Goal: Navigation & Orientation: Find specific page/section

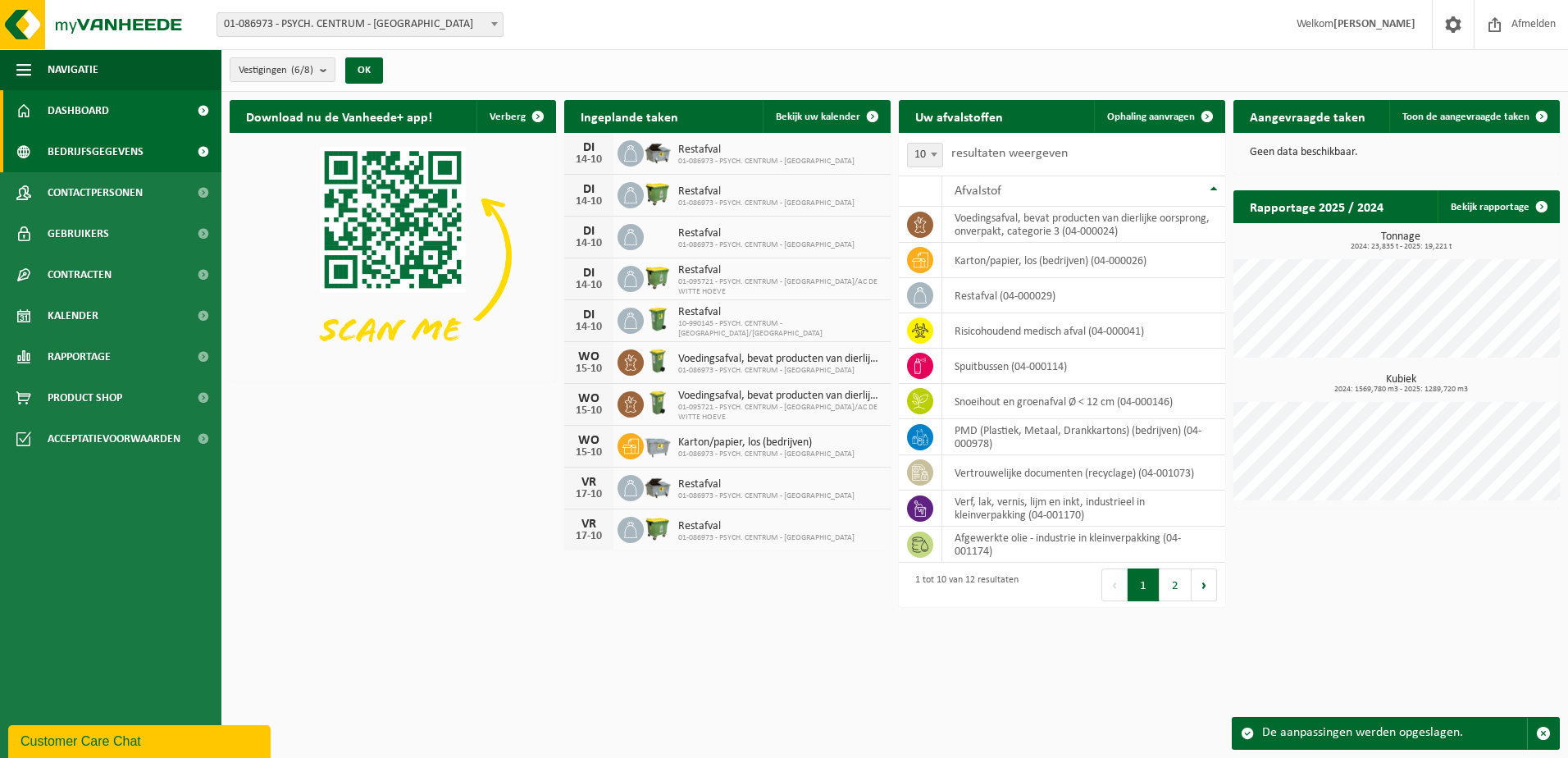
click at [118, 151] on span "Bedrijfsgegevens" at bounding box center [96, 152] width 96 height 41
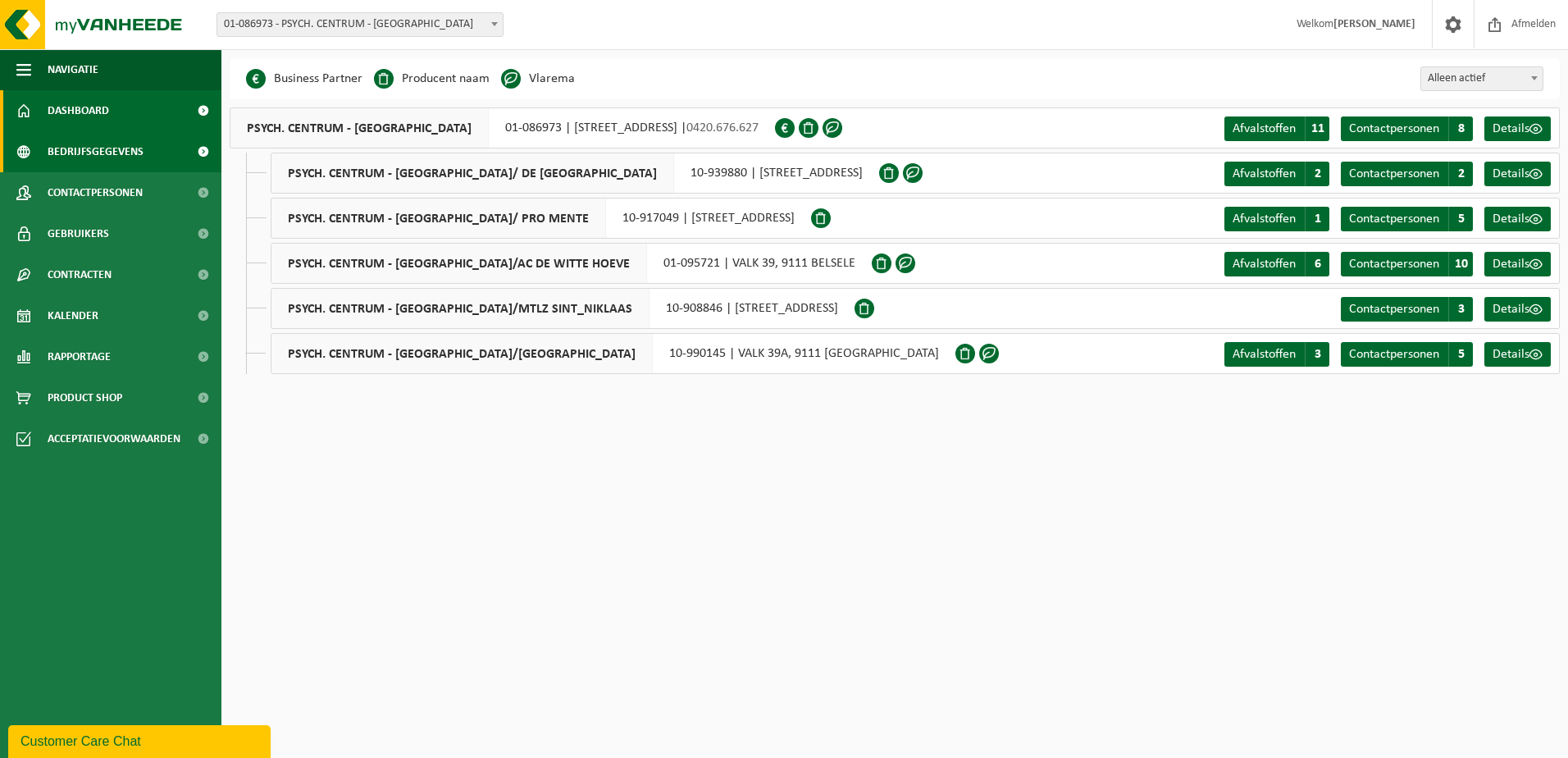
click at [109, 115] on link "Dashboard" at bounding box center [111, 110] width 221 height 41
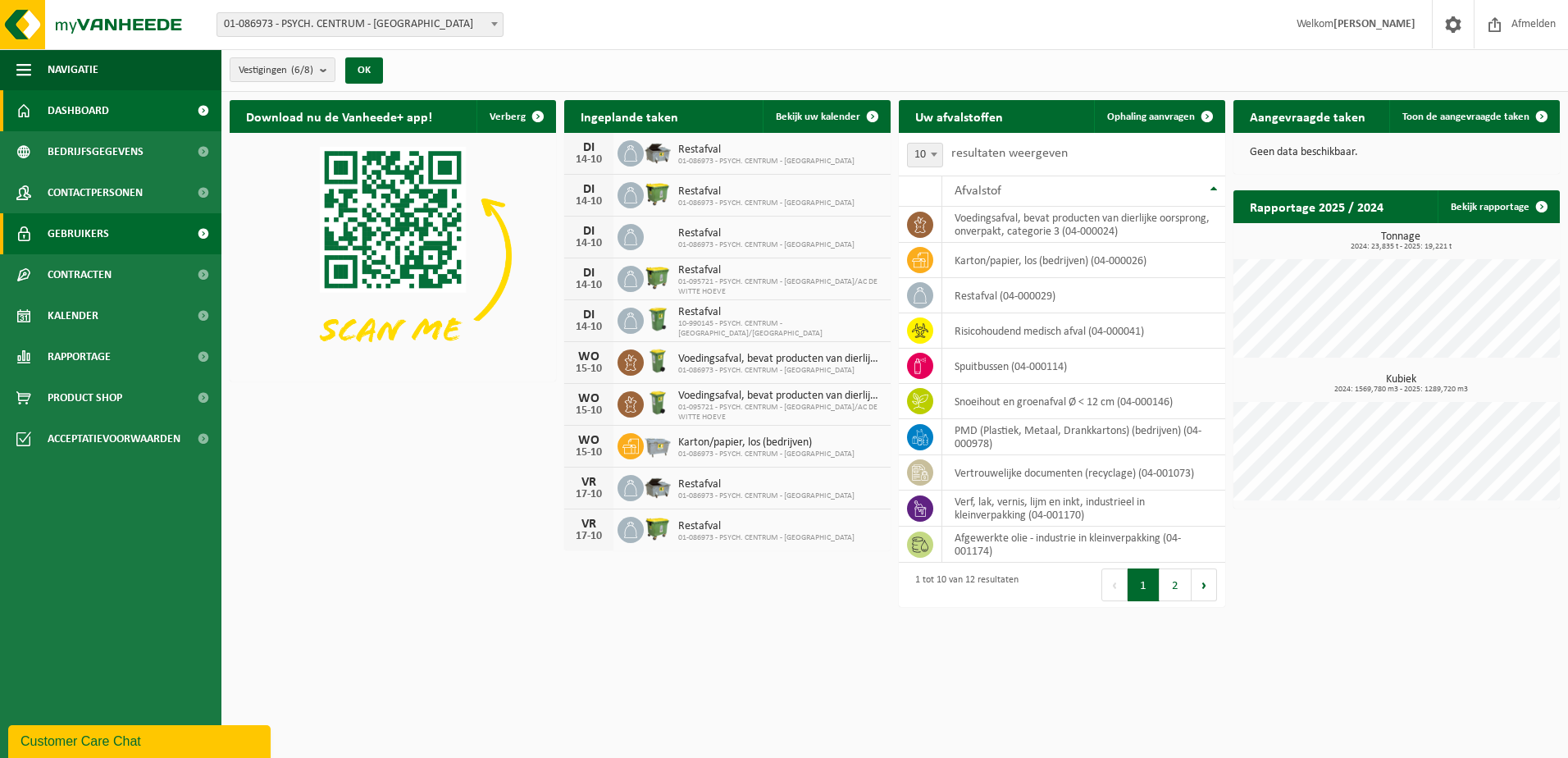
click at [86, 223] on span "Gebruikers" at bounding box center [79, 233] width 62 height 41
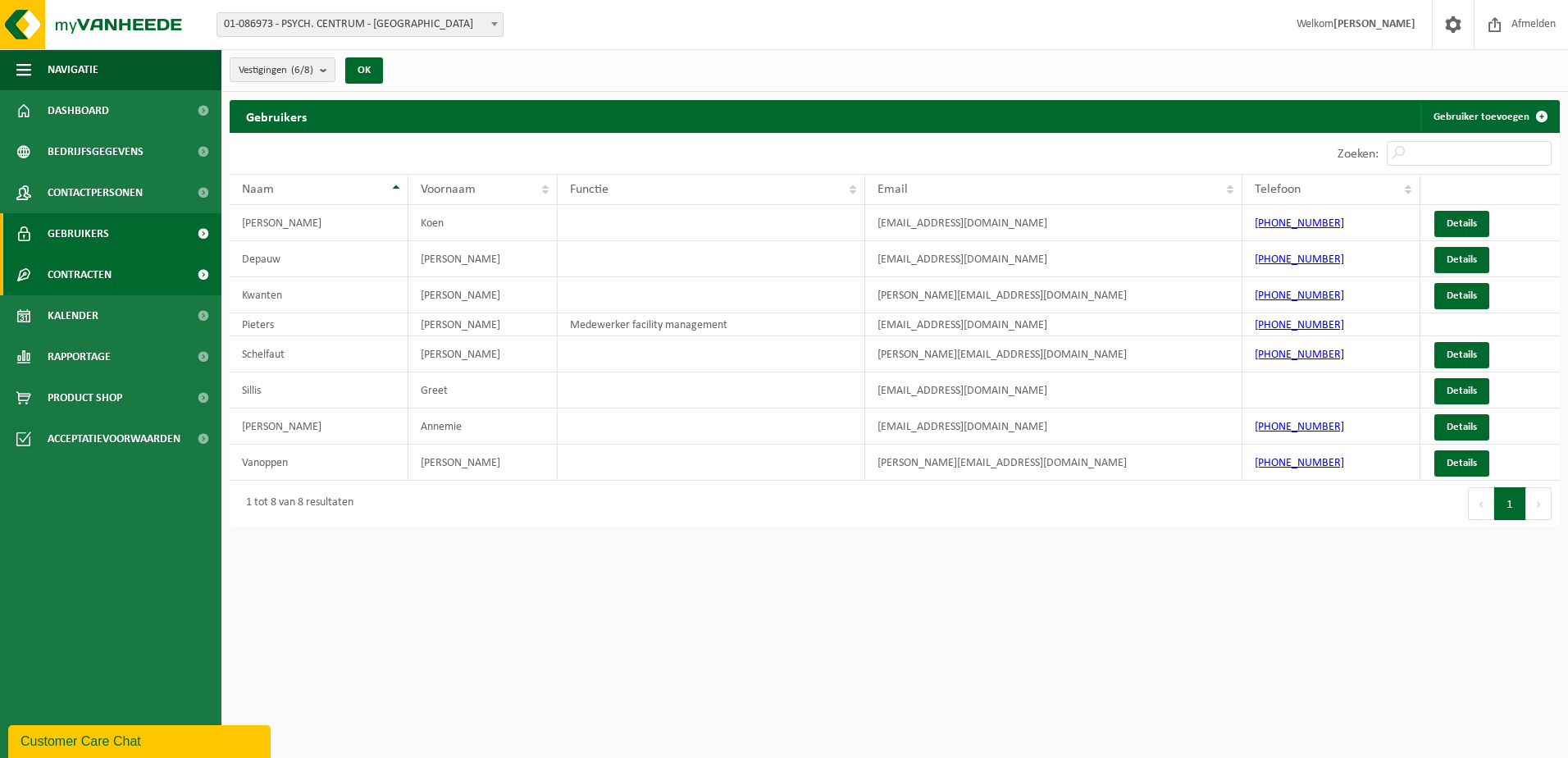
click at [112, 276] on span "Contracten" at bounding box center [80, 274] width 64 height 41
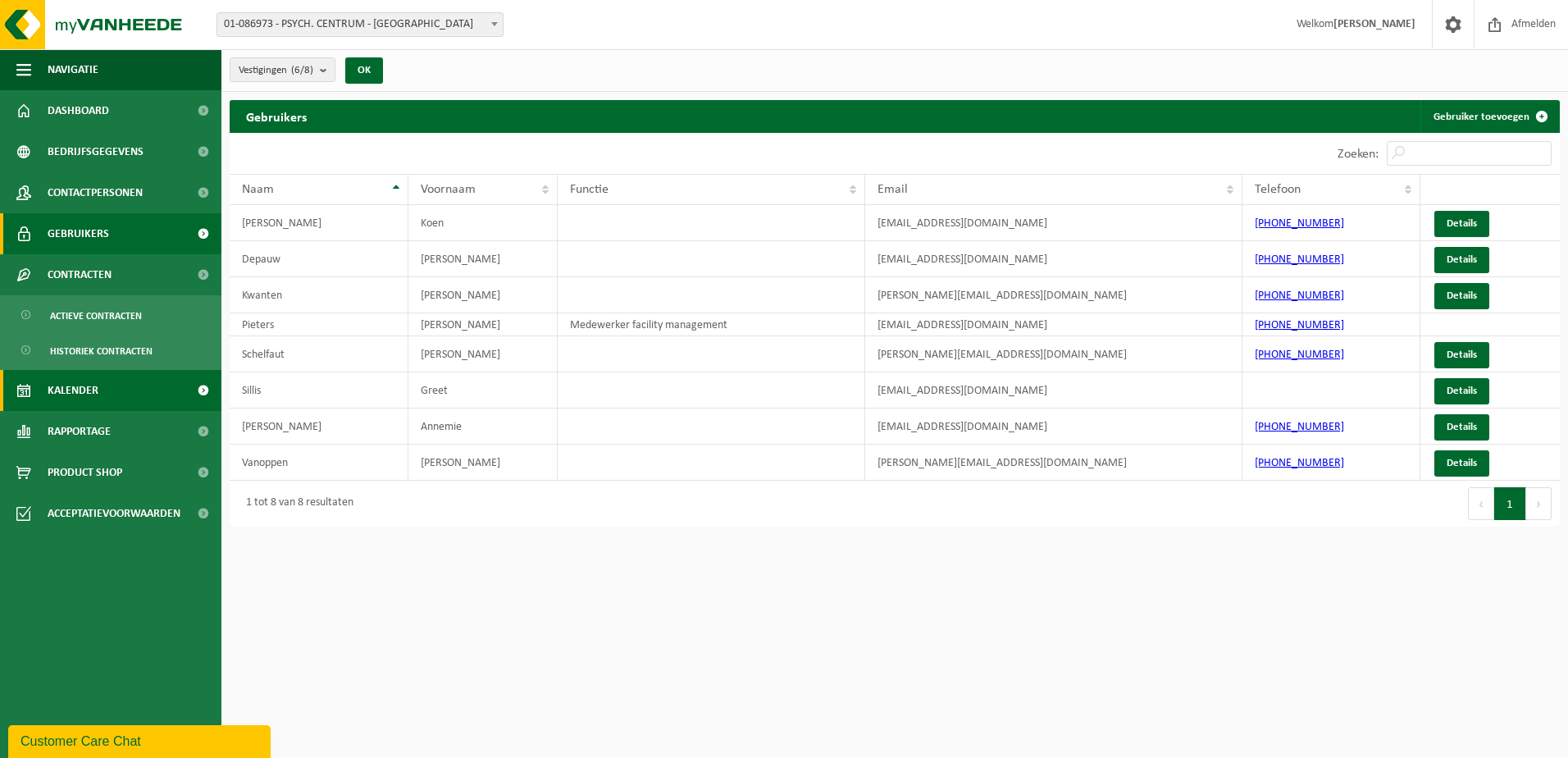
click at [95, 394] on span "Kalender" at bounding box center [73, 390] width 51 height 41
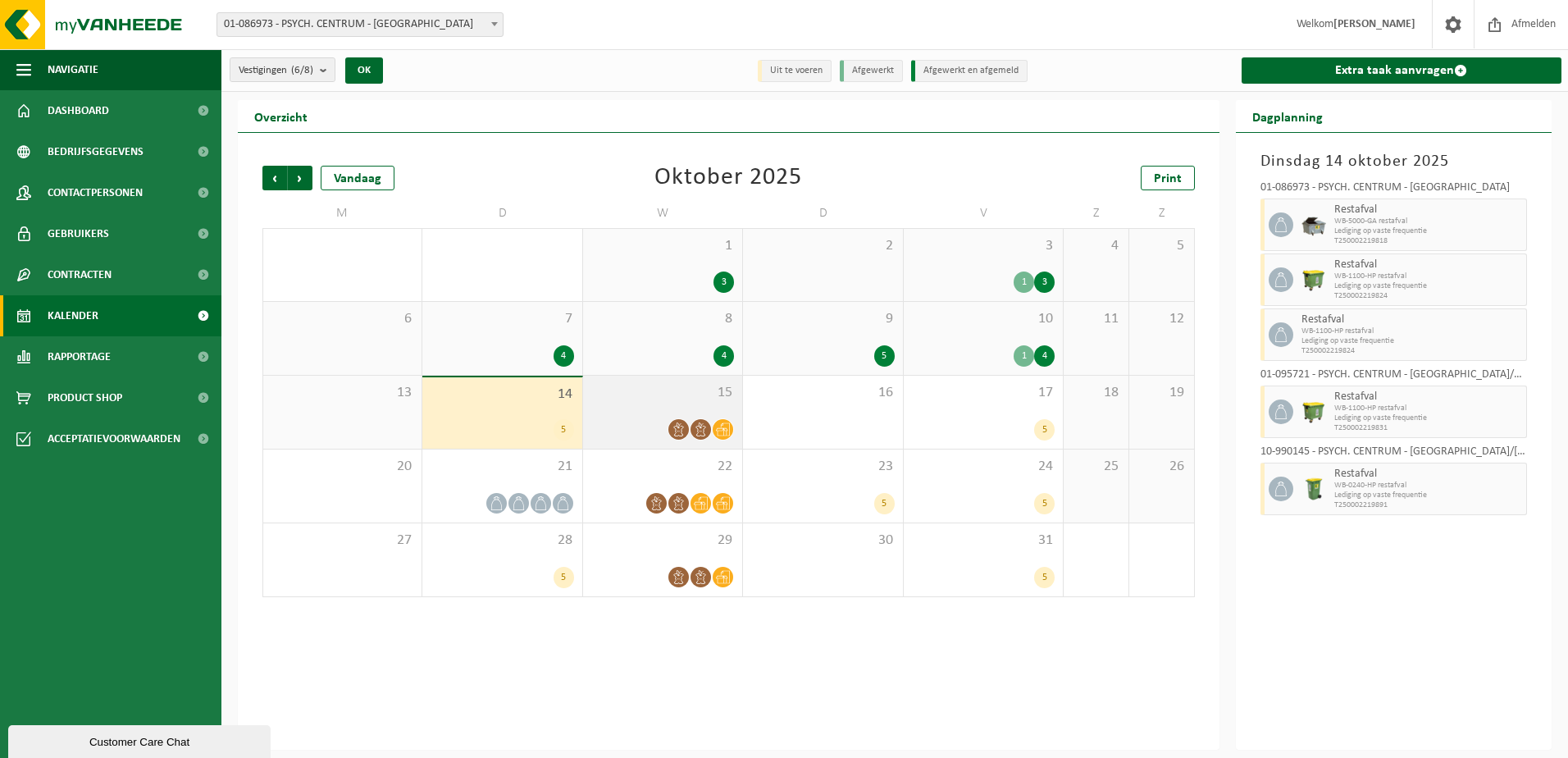
click at [679, 428] on icon at bounding box center [678, 429] width 14 height 14
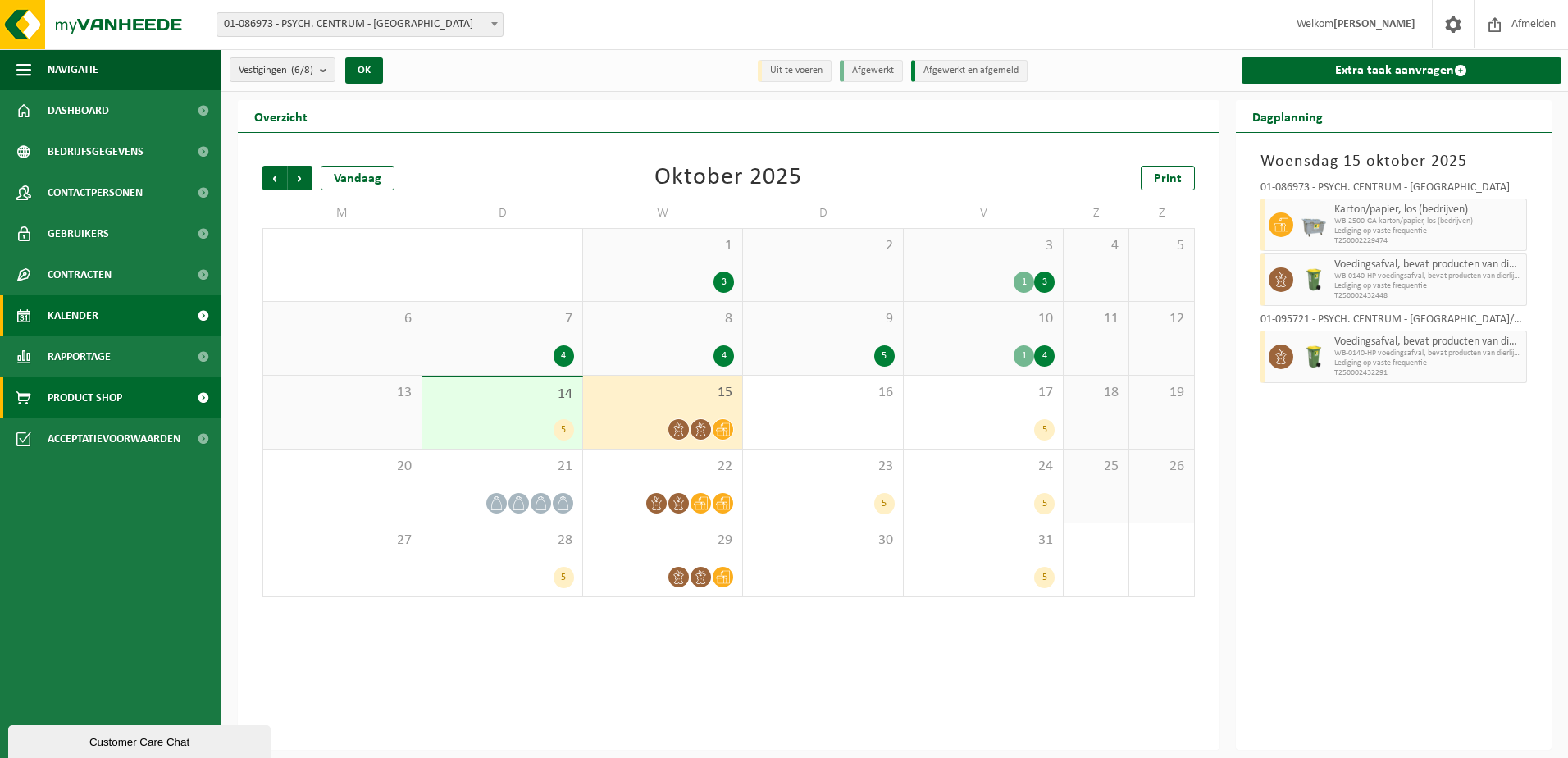
click at [96, 390] on span "Product Shop" at bounding box center [85, 397] width 75 height 41
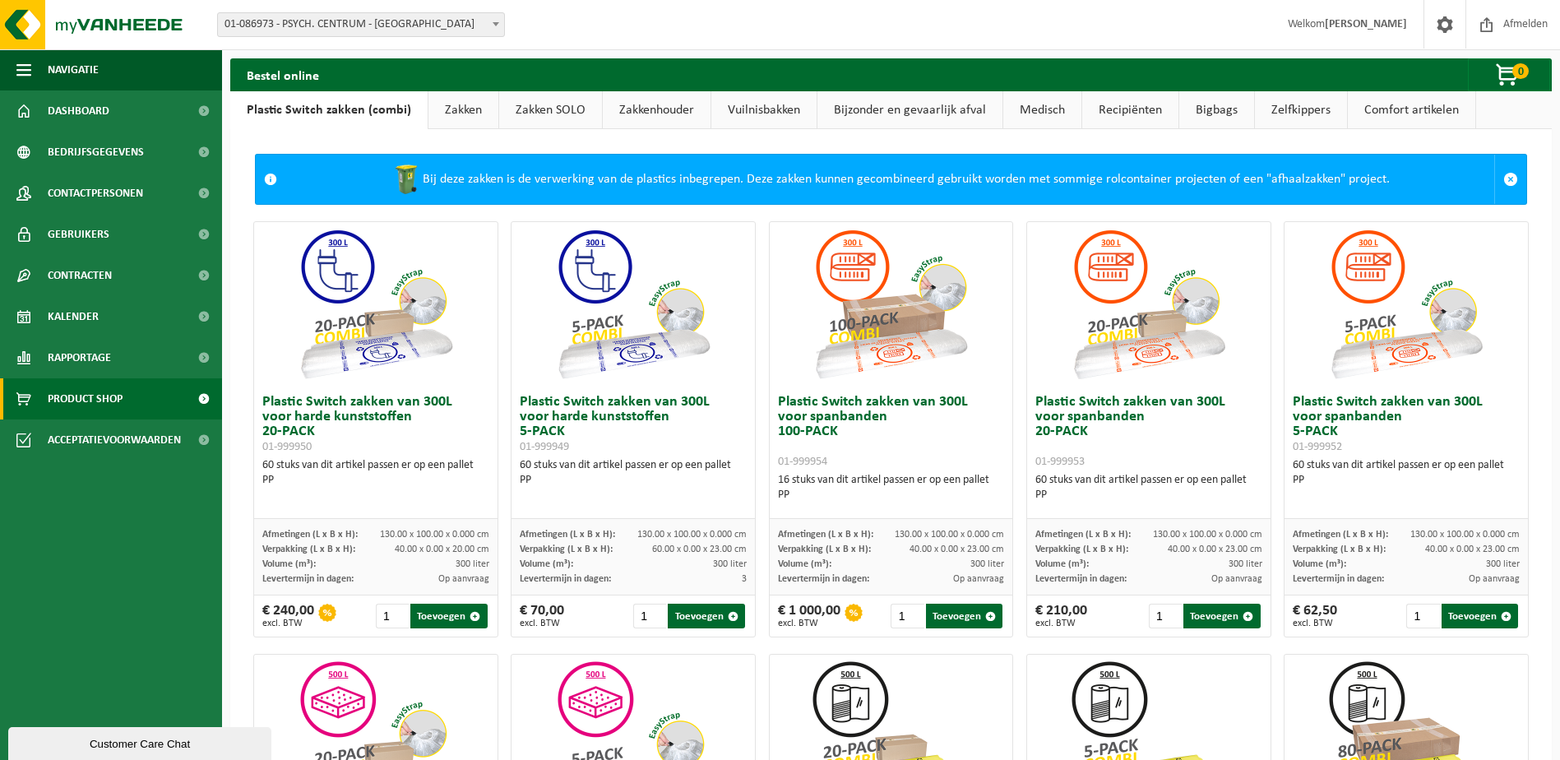
click at [435, 111] on link "Zakken" at bounding box center [463, 110] width 70 height 38
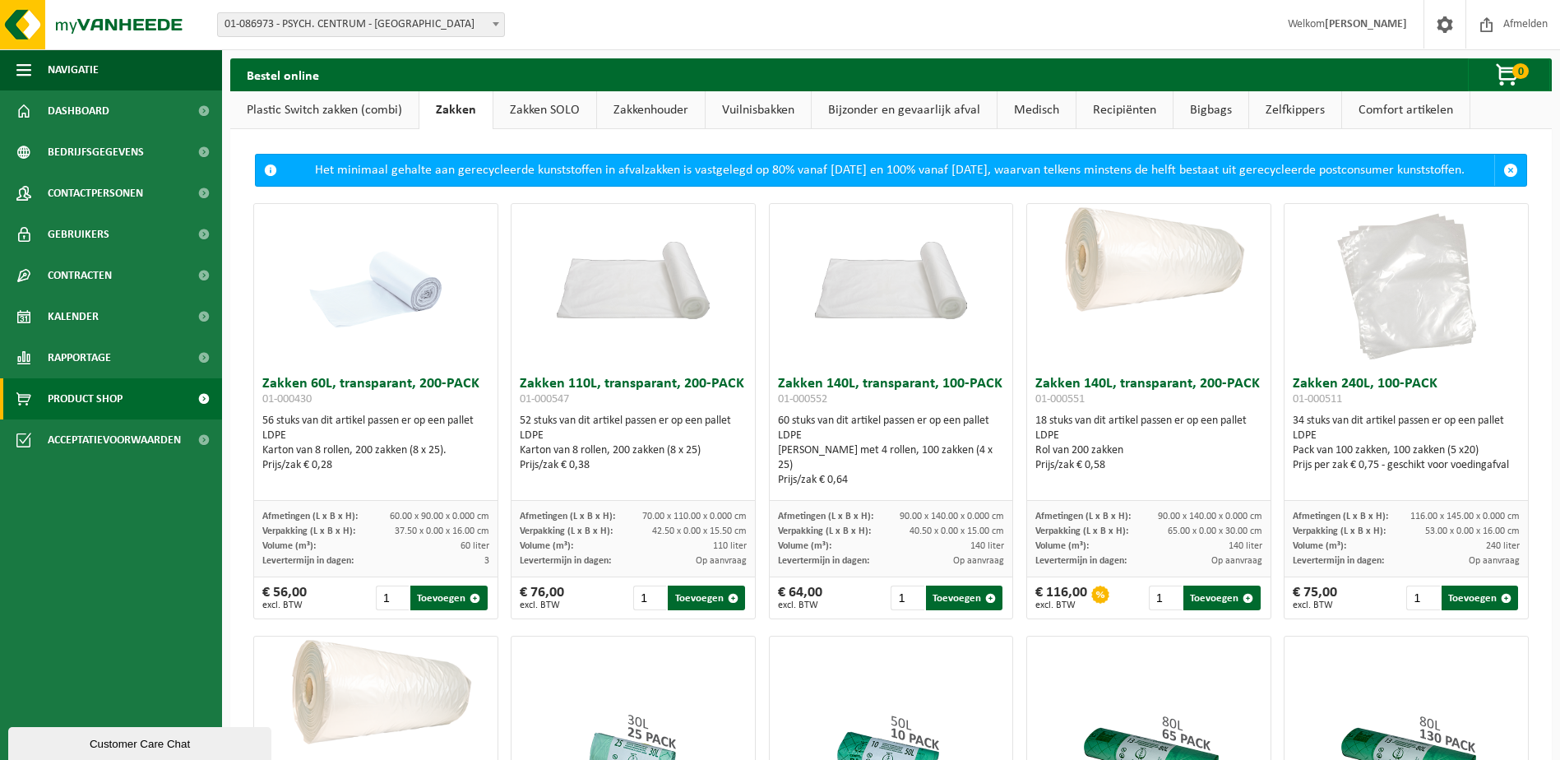
click at [545, 115] on link "Zakken SOLO" at bounding box center [544, 110] width 103 height 38
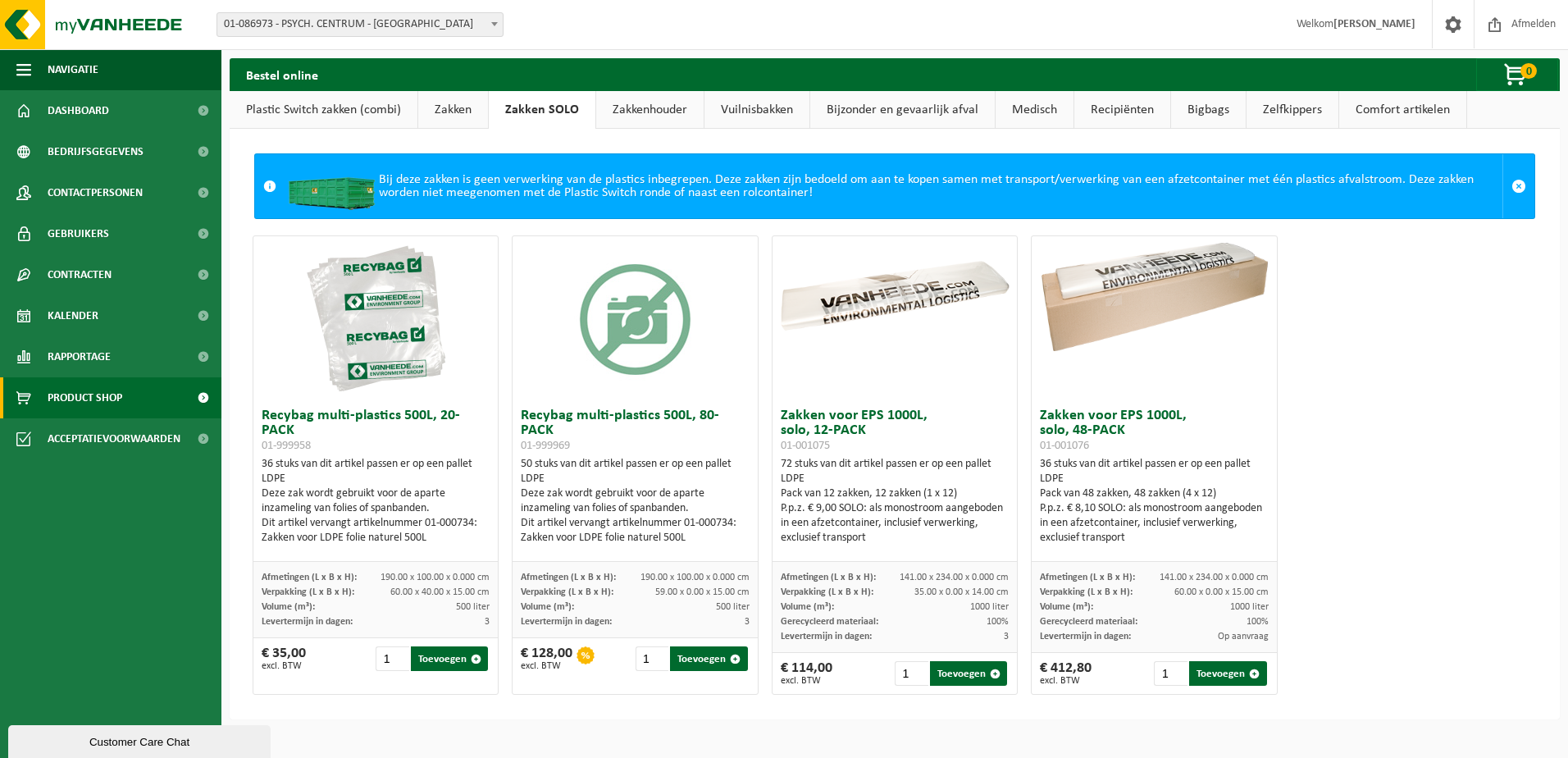
click at [615, 109] on link "Zakkenhouder" at bounding box center [650, 110] width 108 height 38
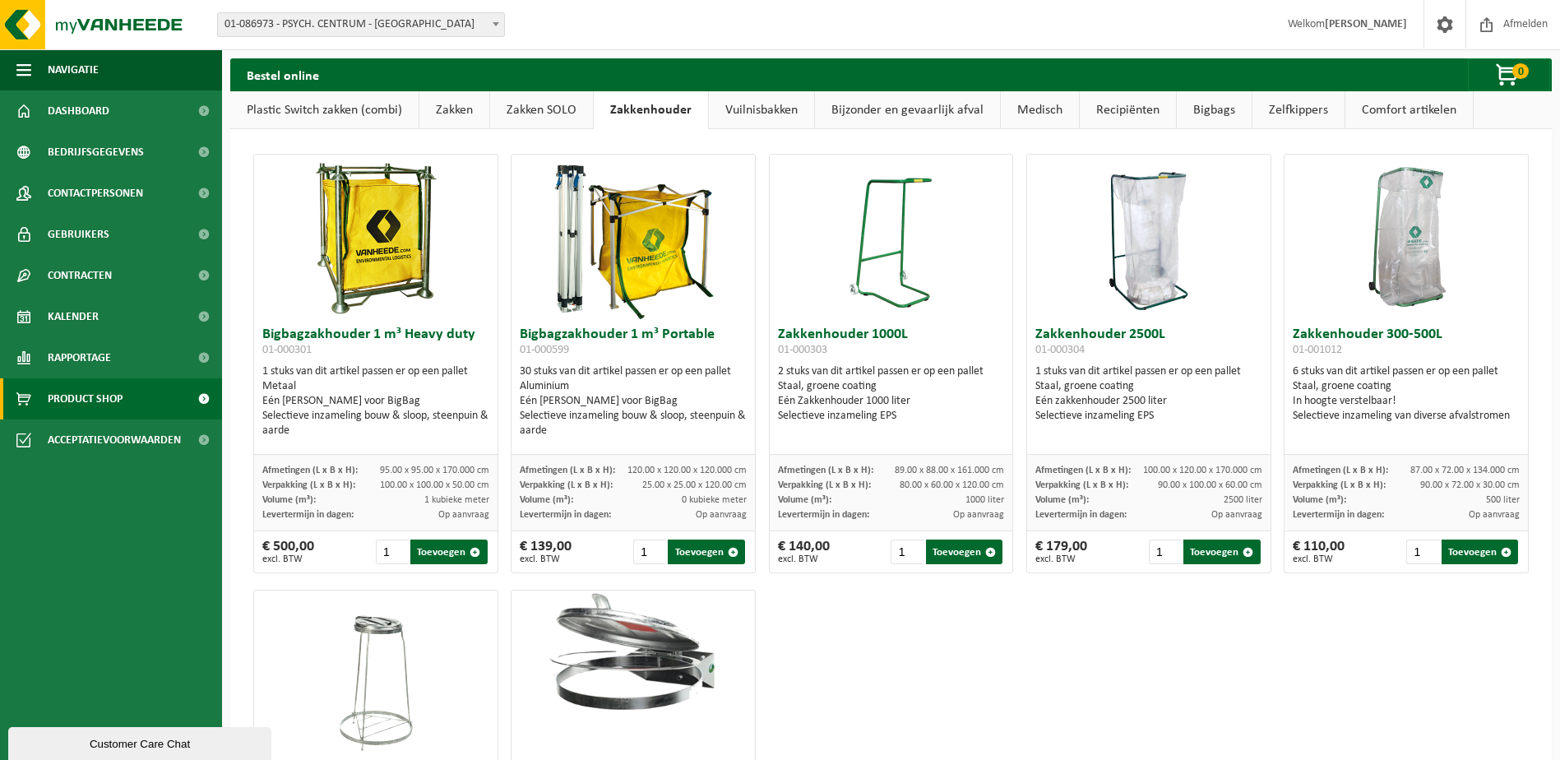
click at [785, 110] on link "Vuilnisbakken" at bounding box center [761, 110] width 105 height 38
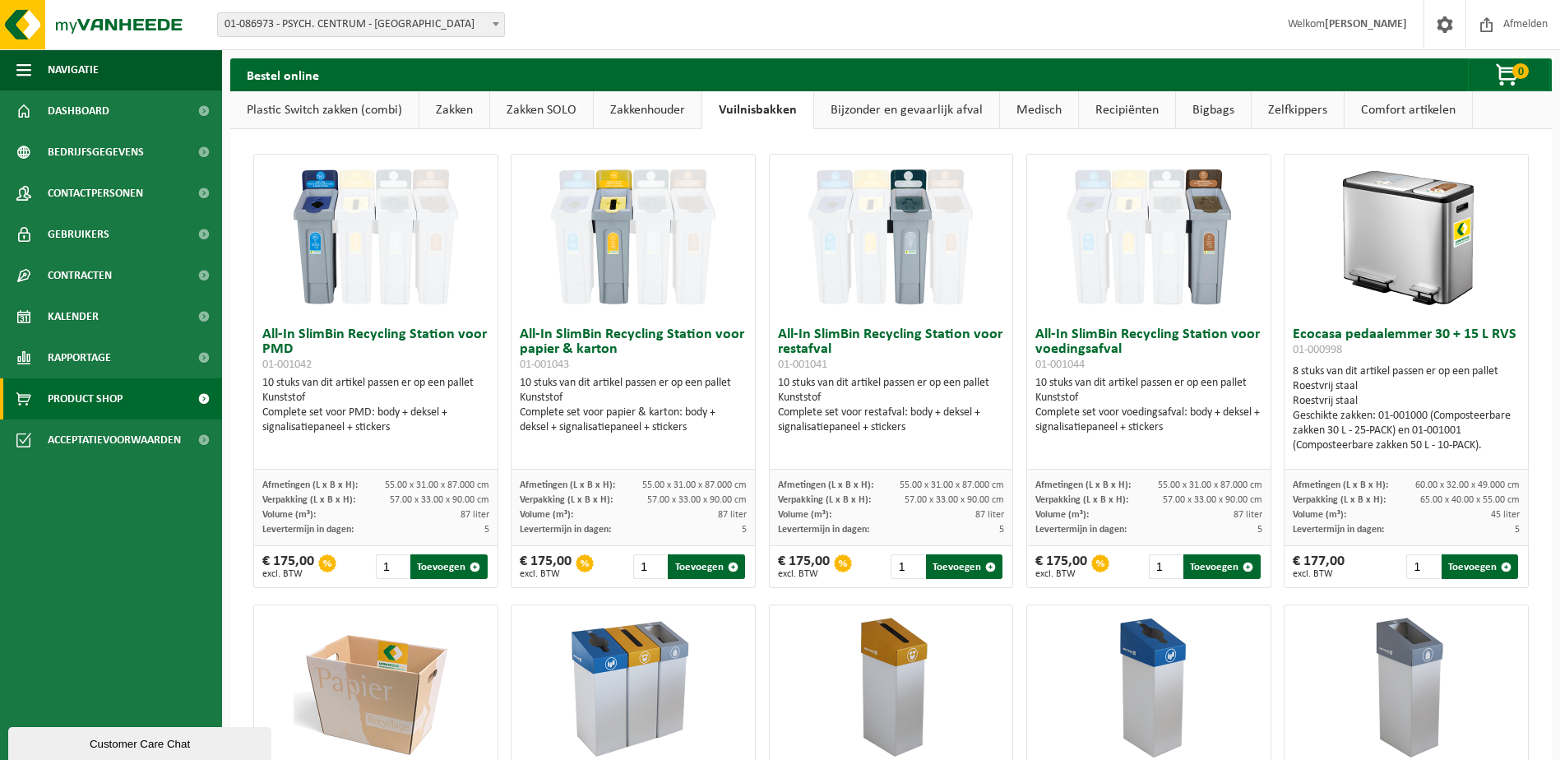
click at [848, 109] on link "Bijzonder en gevaarlijk afval" at bounding box center [906, 110] width 185 height 38
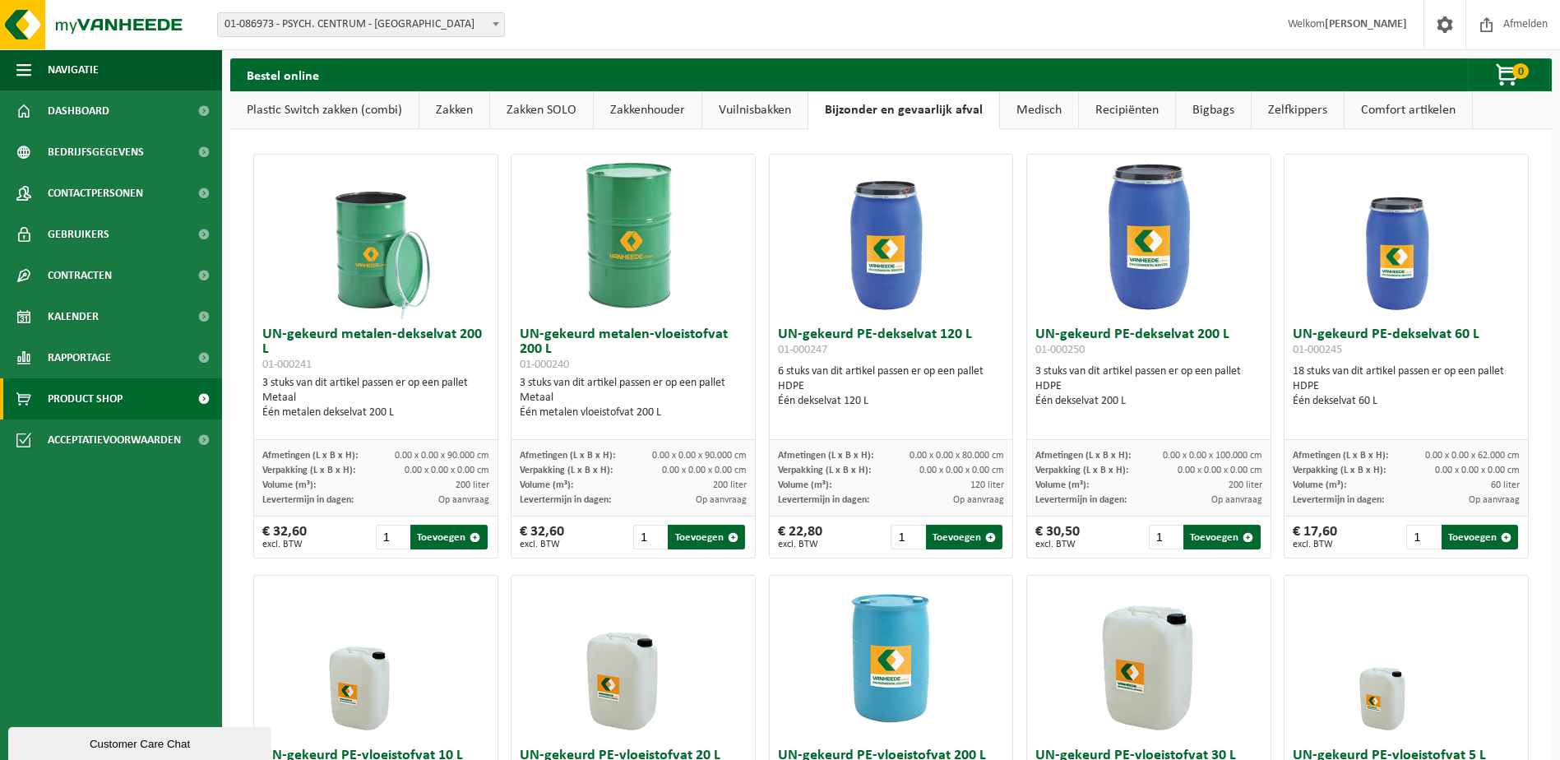
click at [1047, 122] on link "Medisch" at bounding box center [1039, 110] width 78 height 38
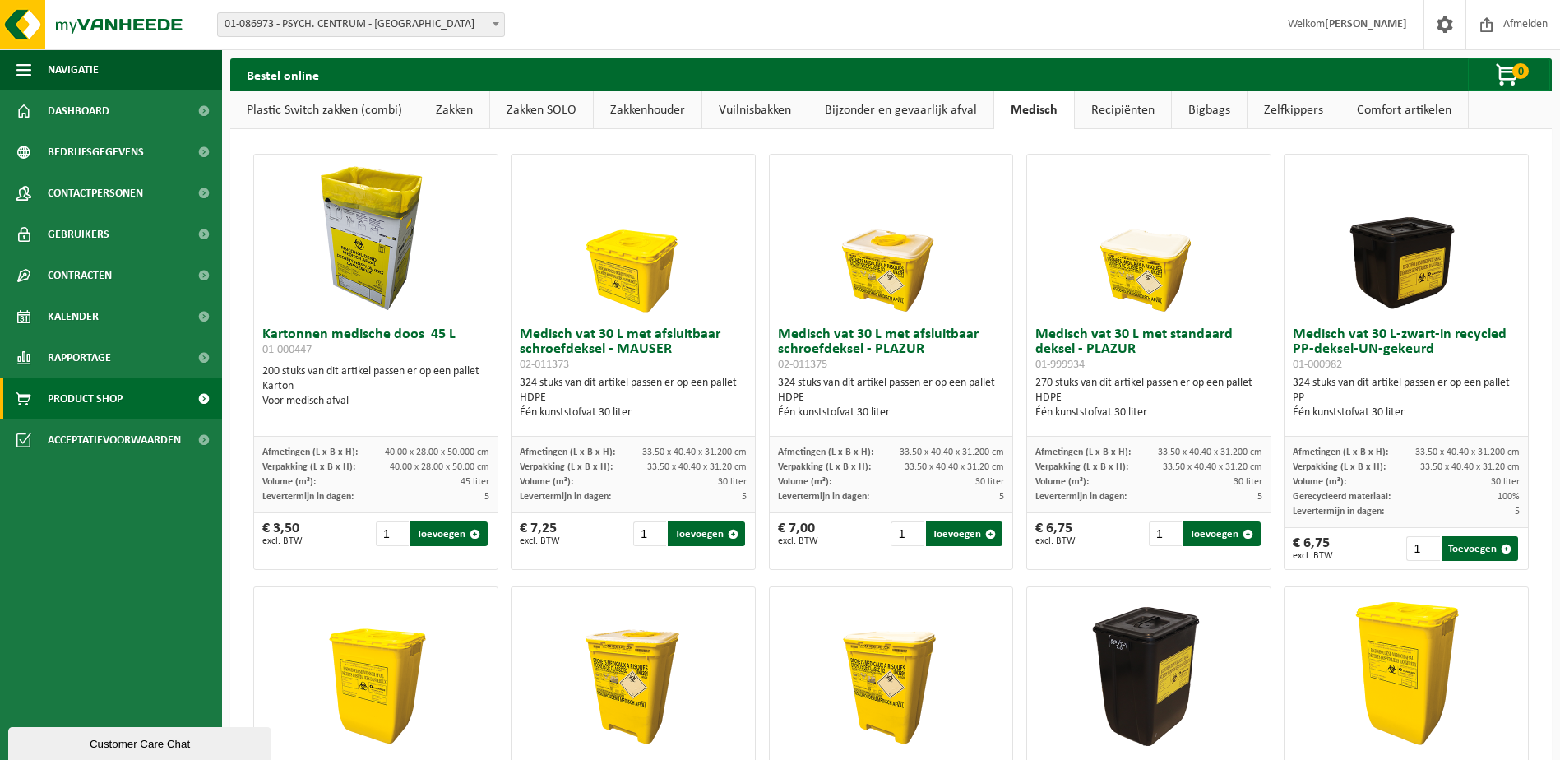
click at [1139, 118] on link "Recipiënten" at bounding box center [1123, 110] width 96 height 38
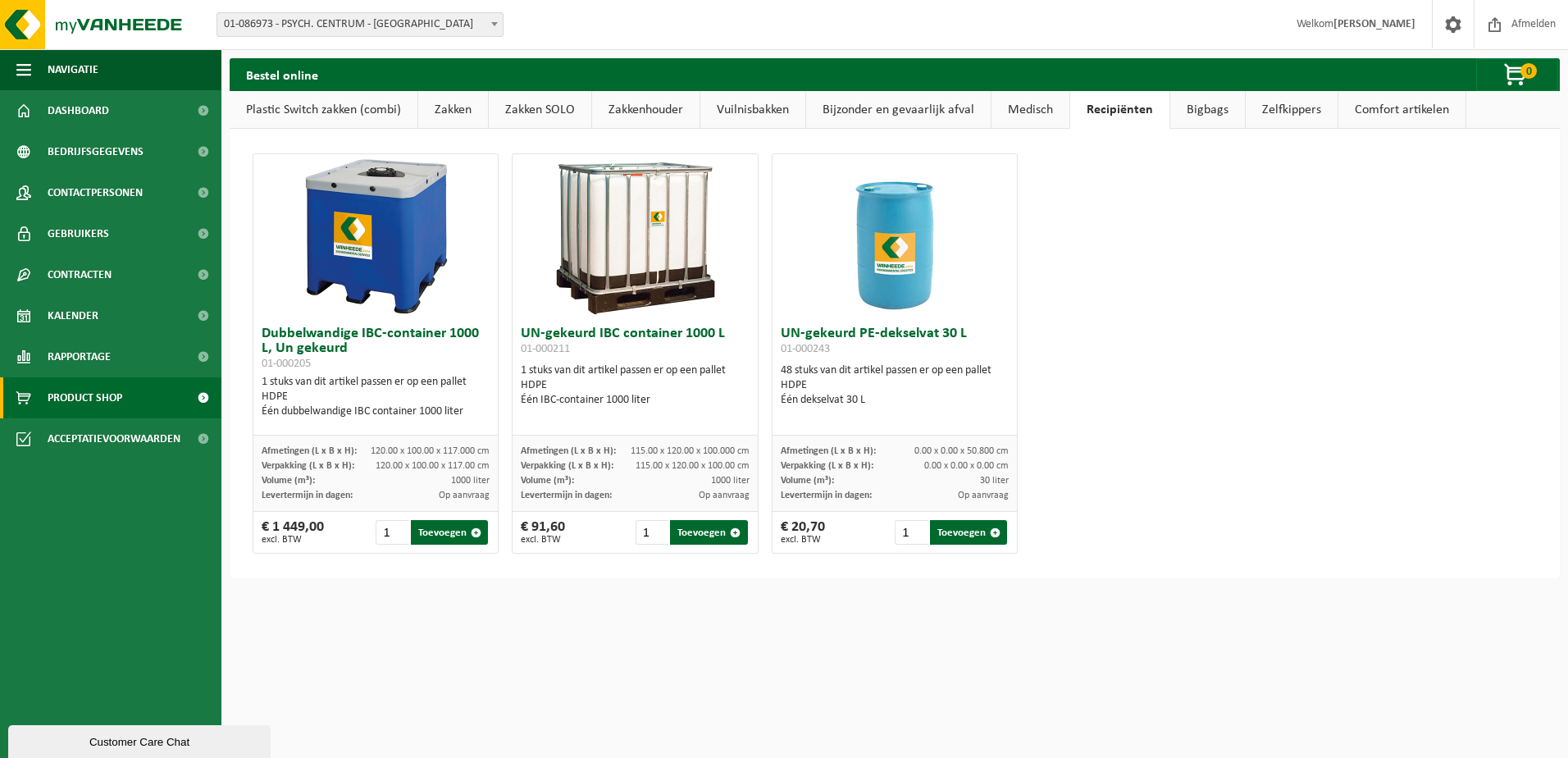
click at [1205, 110] on link "Bigbags" at bounding box center [1207, 110] width 75 height 38
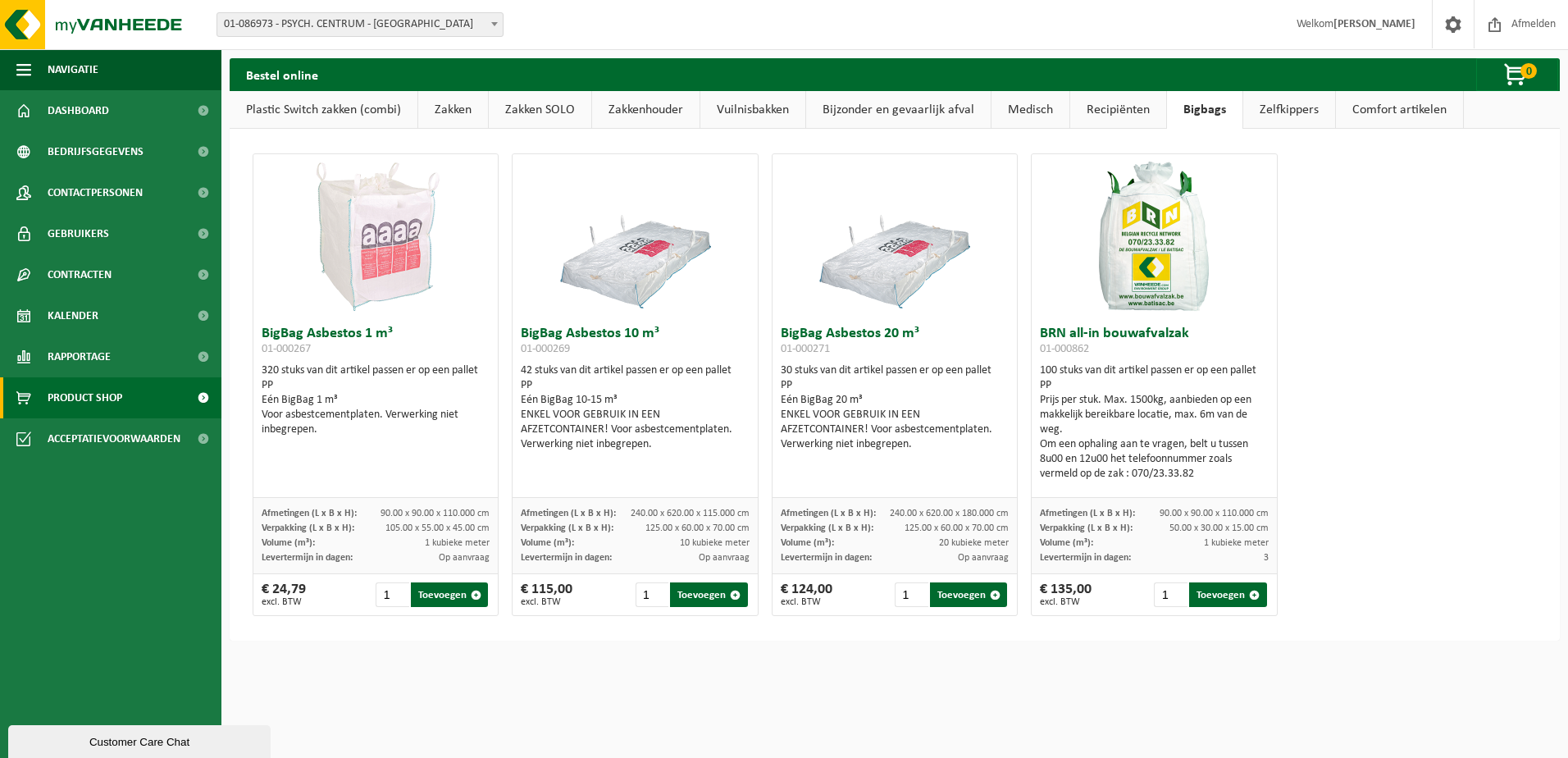
click at [1275, 107] on link "Zelfkippers" at bounding box center [1289, 110] width 92 height 38
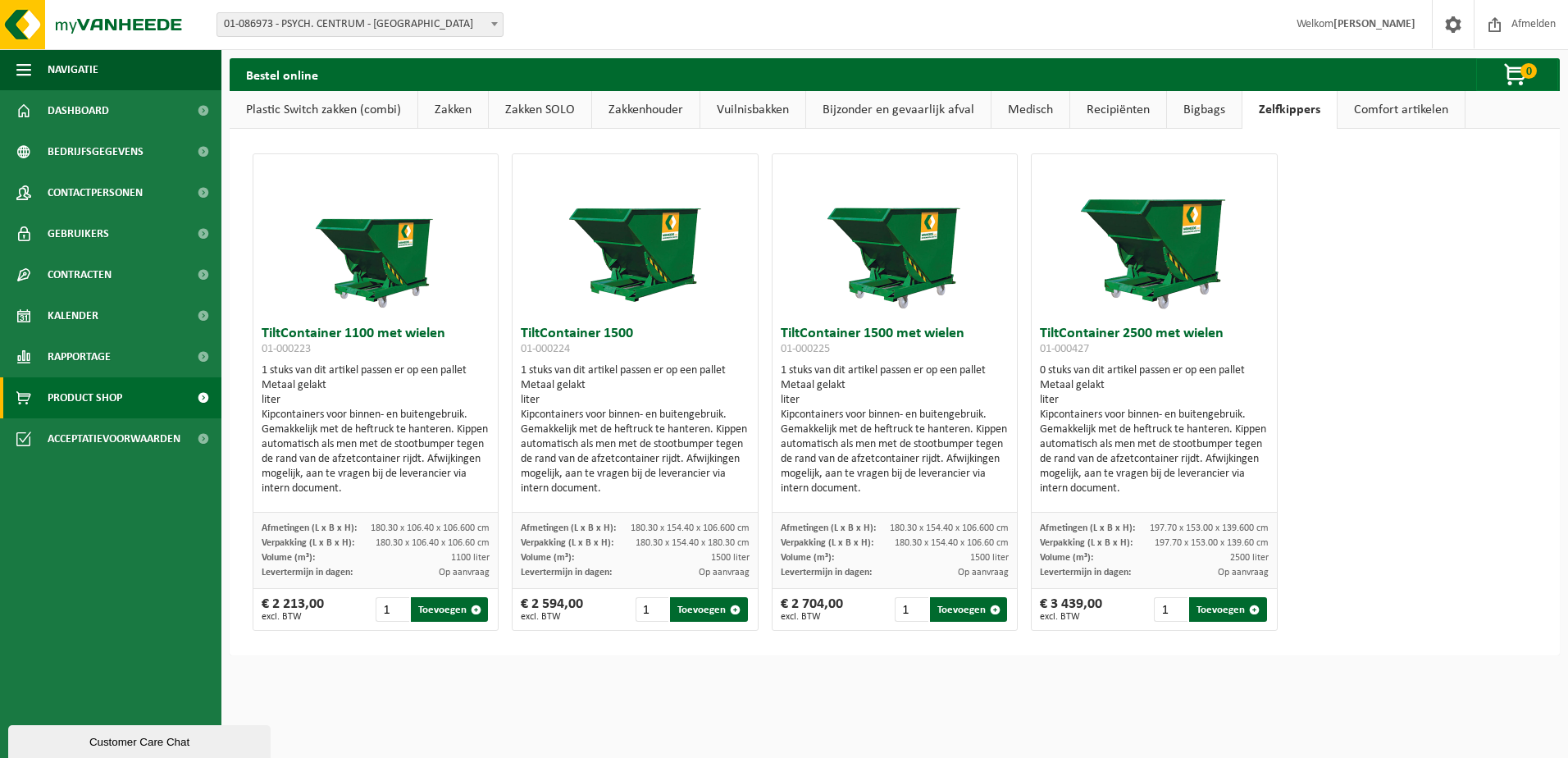
click at [1385, 107] on link "Comfort artikelen" at bounding box center [1400, 110] width 127 height 38
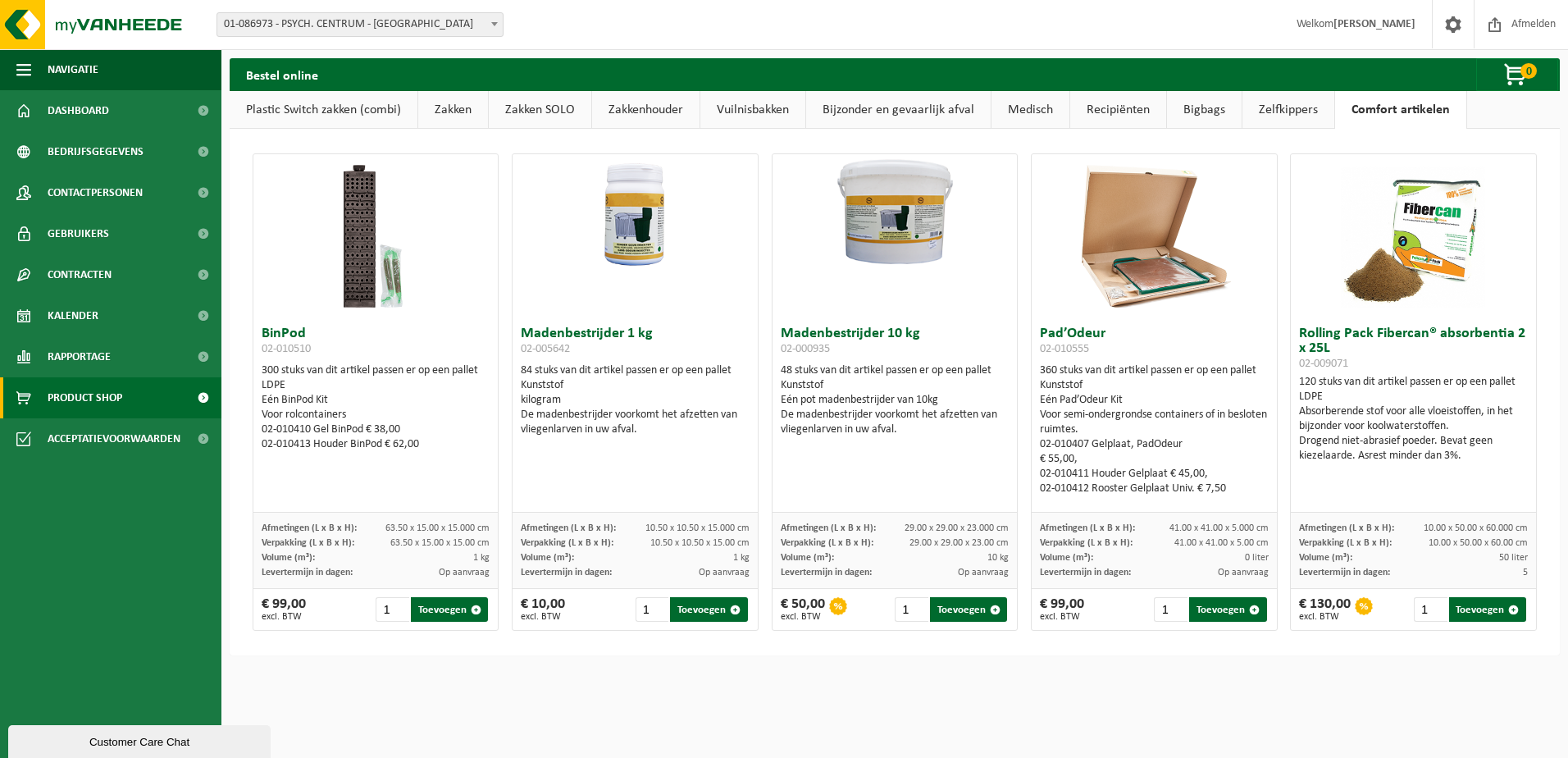
click at [349, 112] on link "Plastic Switch zakken (combi)" at bounding box center [323, 110] width 188 height 38
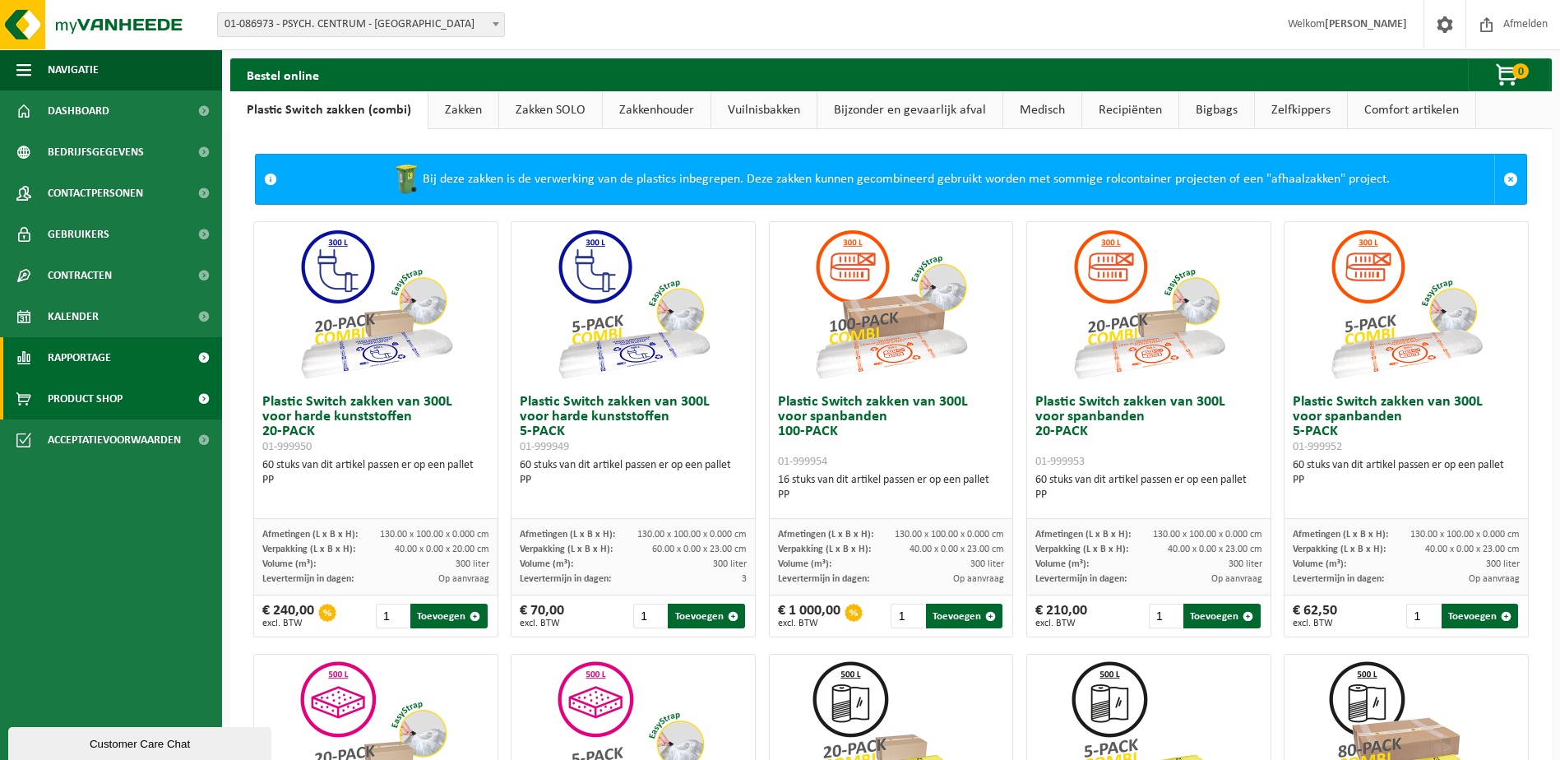
click at [88, 363] on span "Rapportage" at bounding box center [79, 357] width 63 height 41
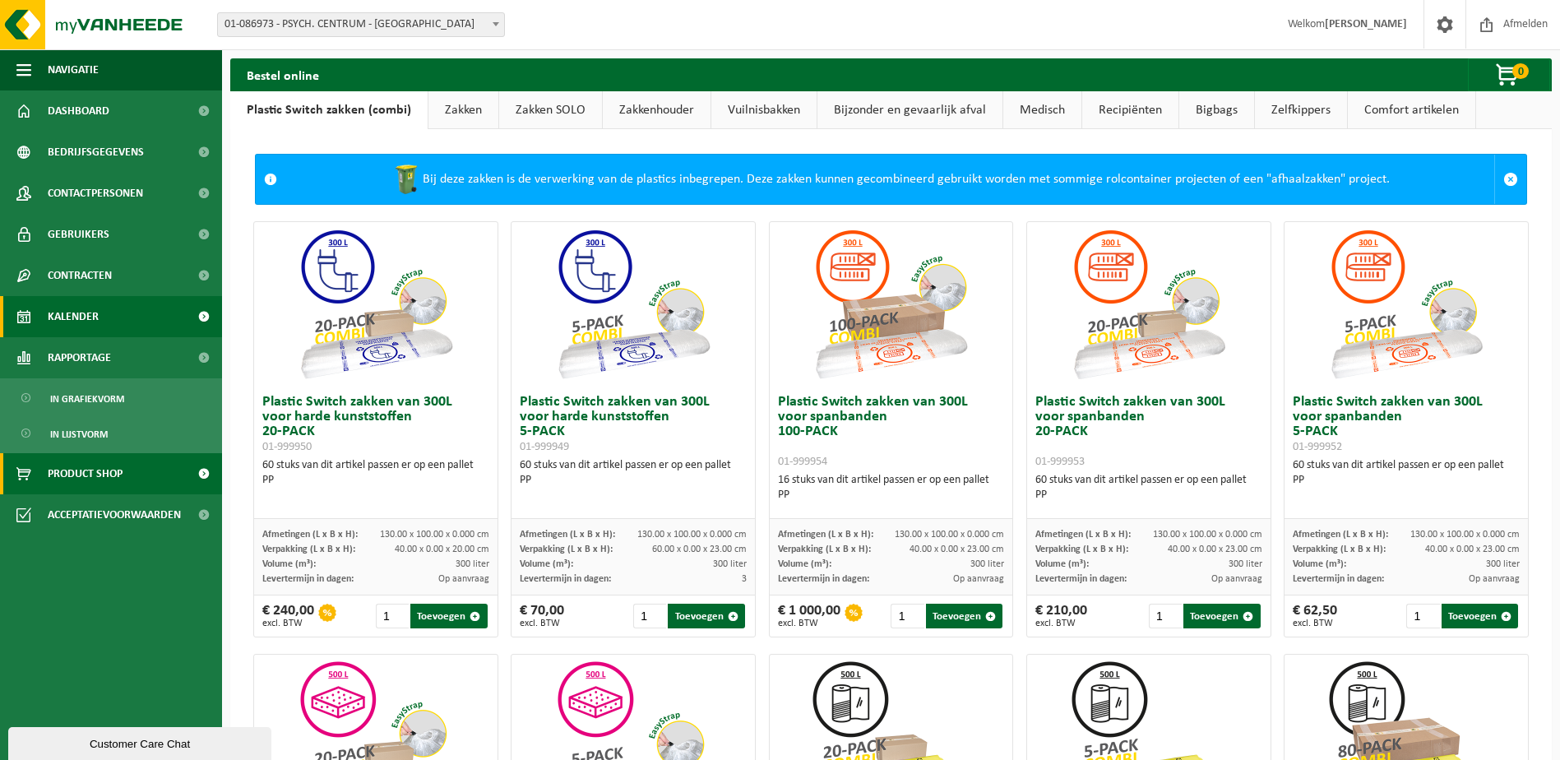
click at [83, 320] on span "Kalender" at bounding box center [73, 316] width 51 height 41
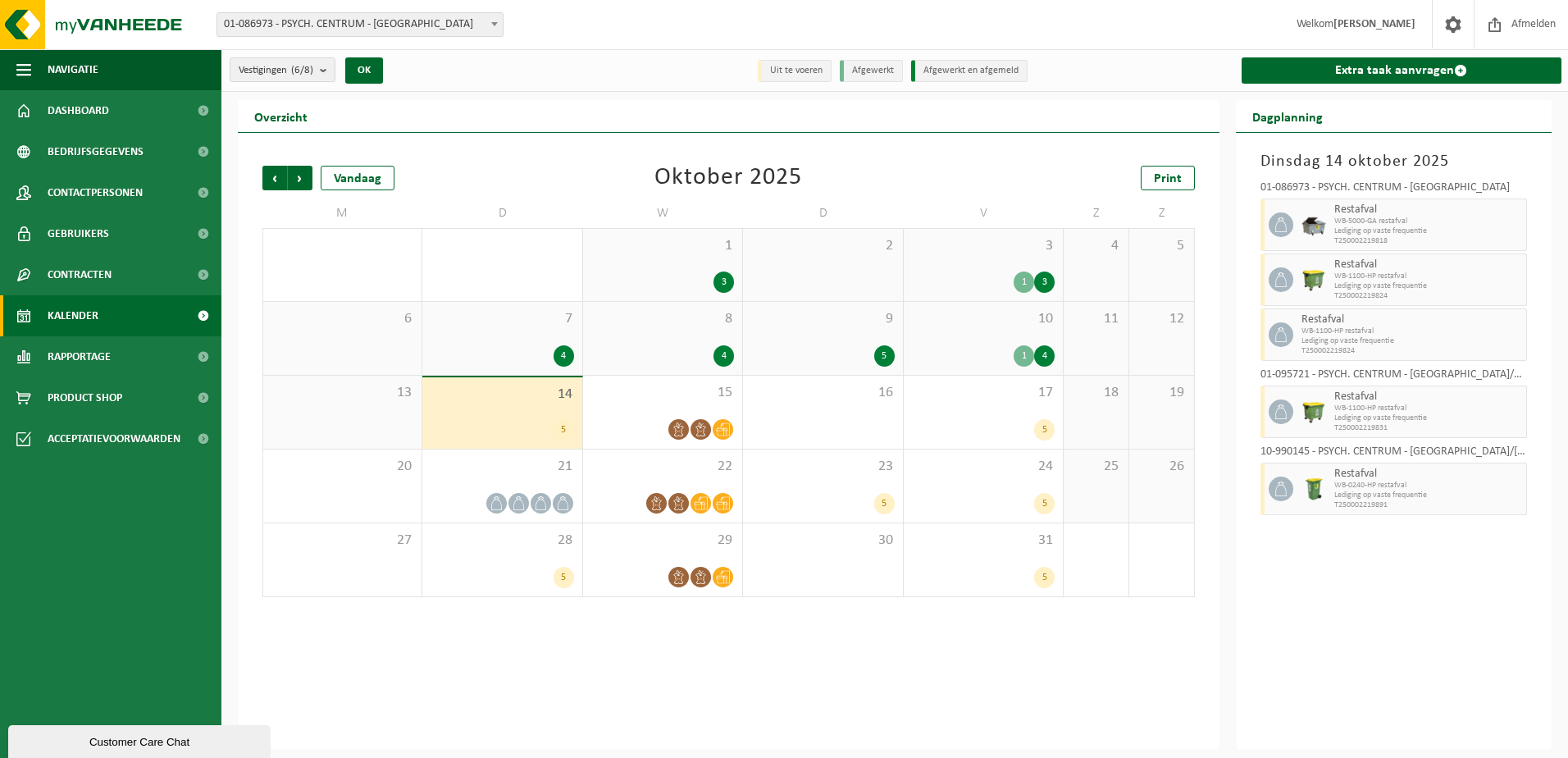
click at [1410, 213] on span "Restafval" at bounding box center [1428, 209] width 189 height 13
click at [633, 422] on div at bounding box center [662, 429] width 143 height 22
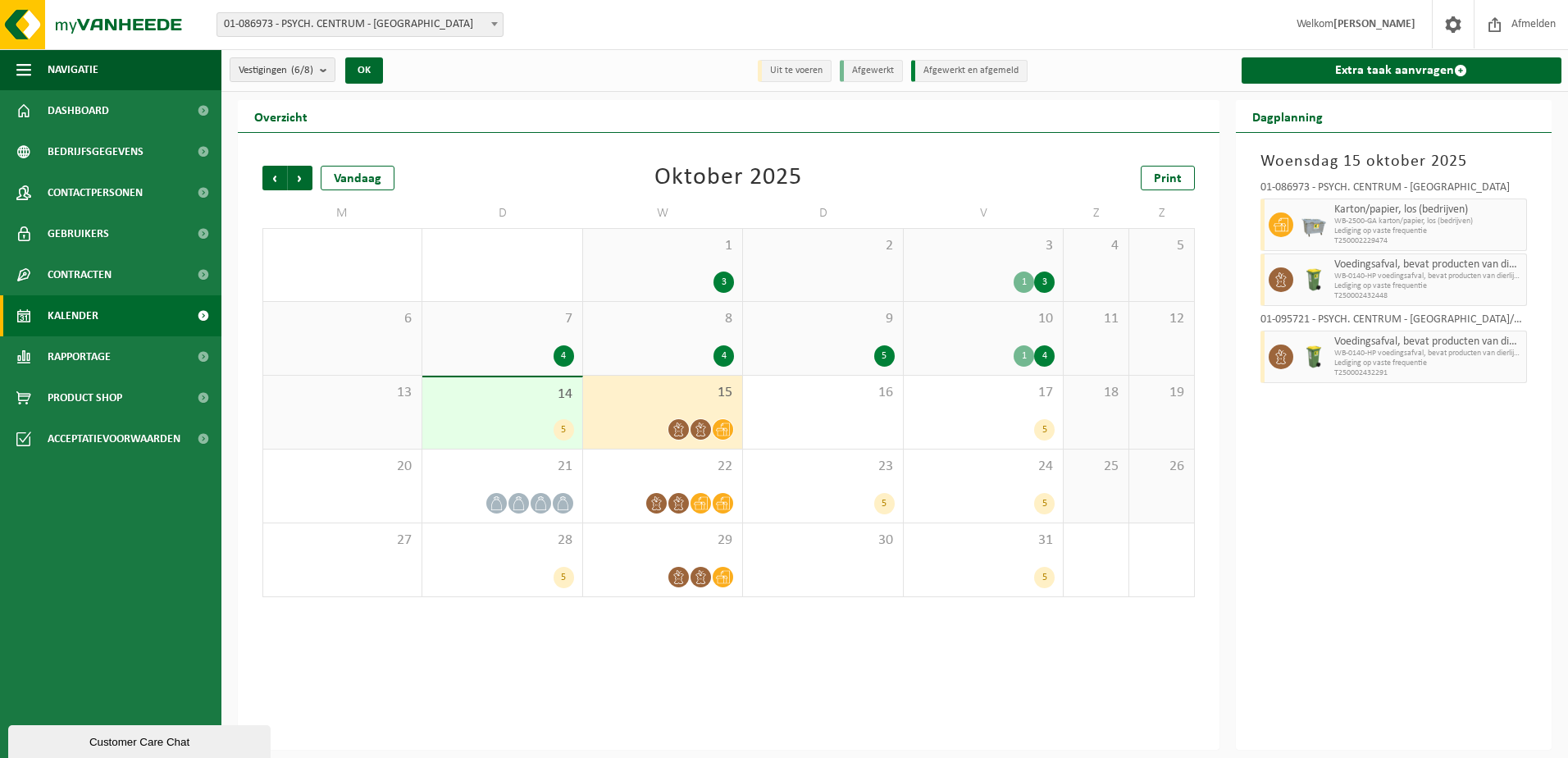
click at [564, 436] on div "5" at bounding box center [564, 429] width 21 height 21
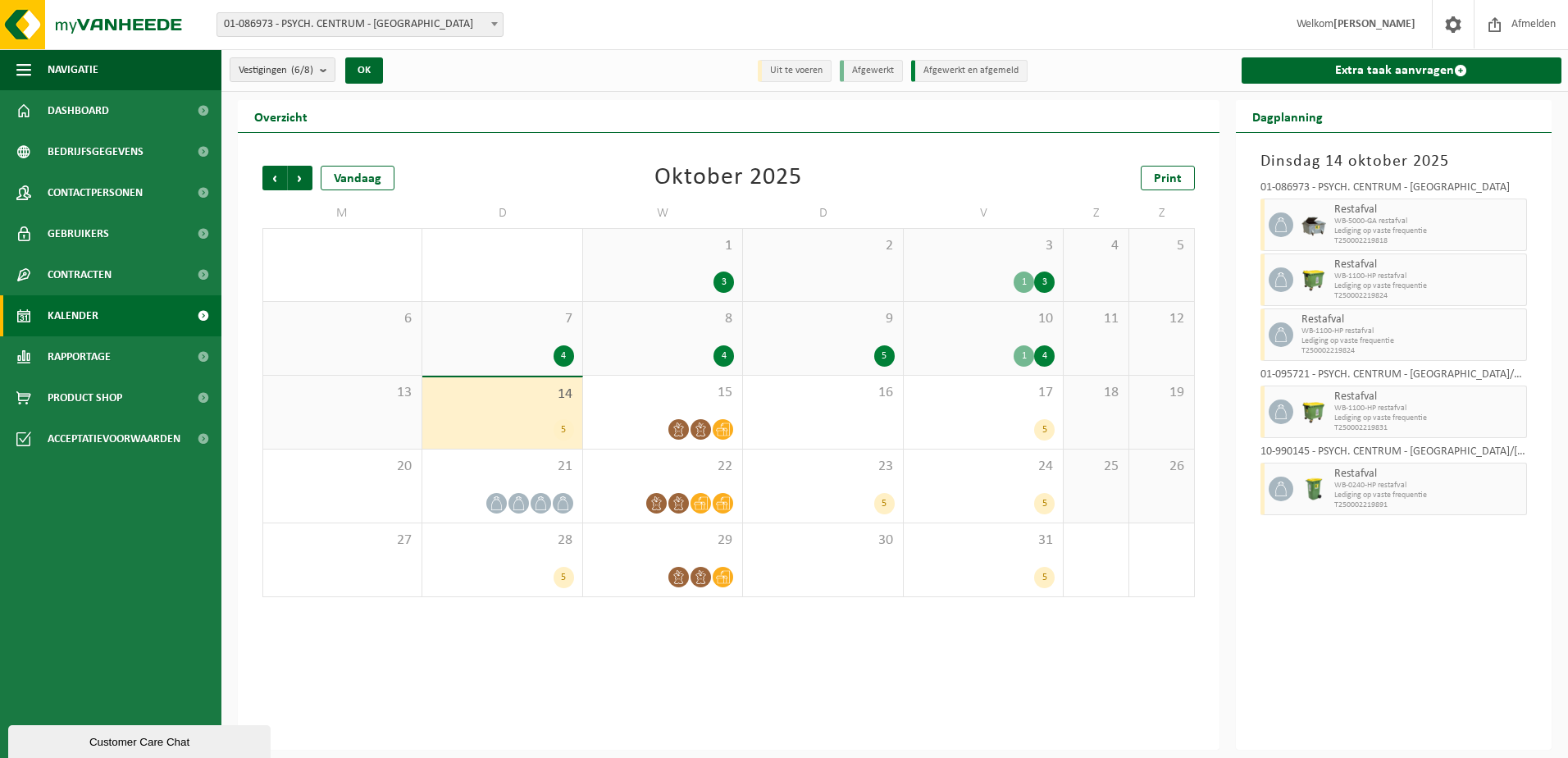
click at [564, 435] on div "5" at bounding box center [564, 429] width 21 height 21
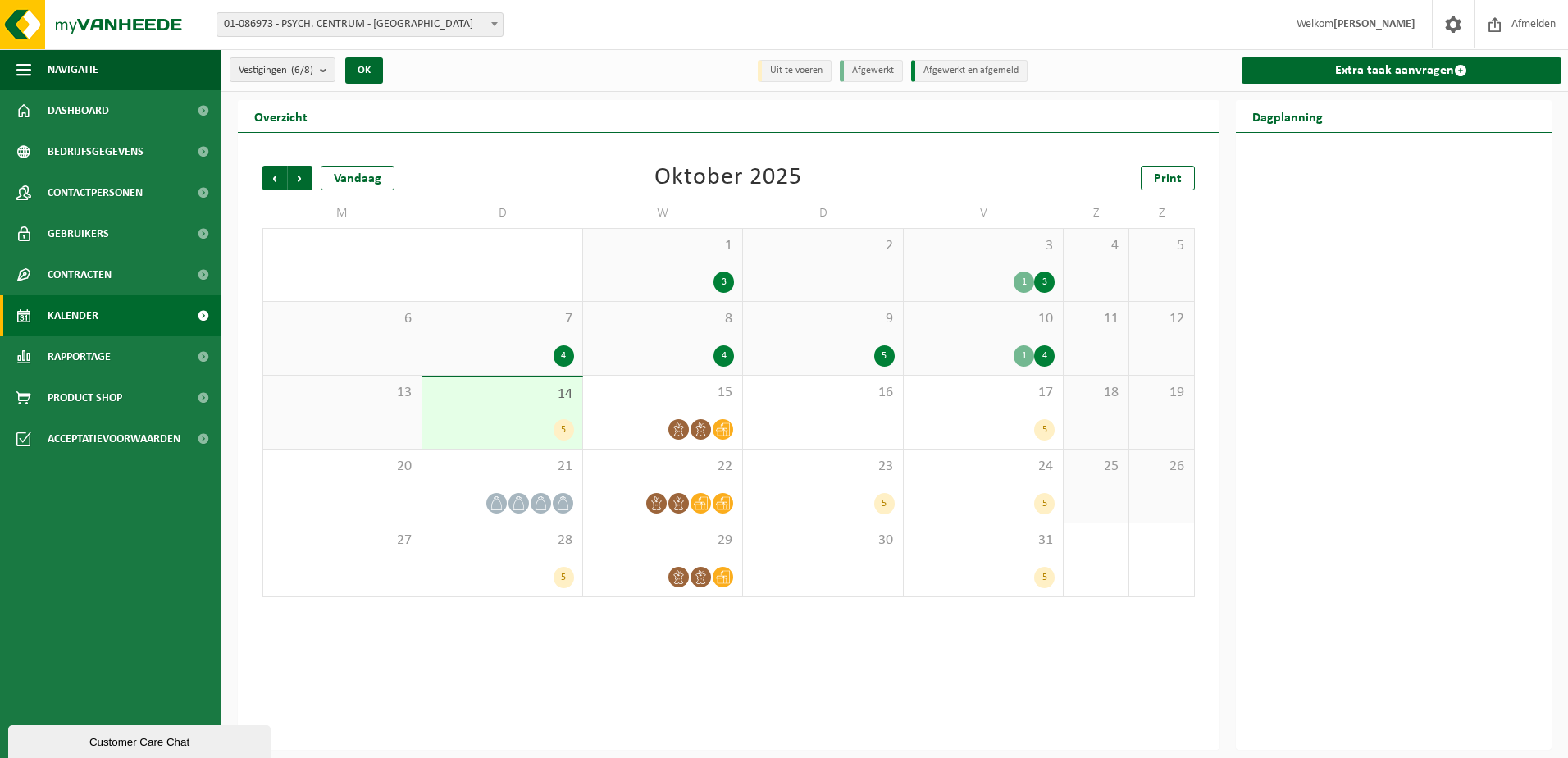
click at [564, 435] on div "5" at bounding box center [564, 429] width 21 height 21
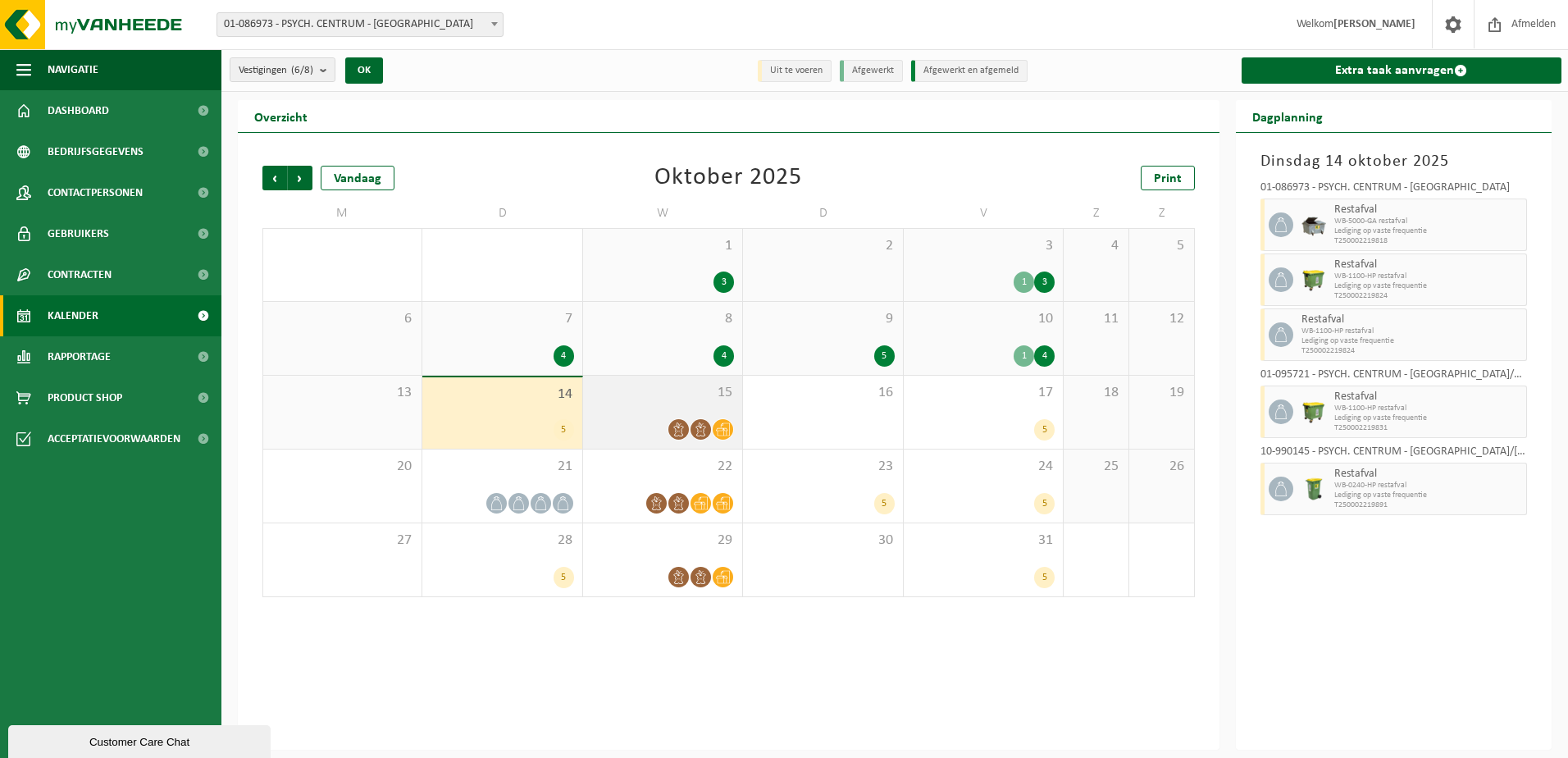
click at [679, 427] on icon at bounding box center [679, 429] width 10 height 14
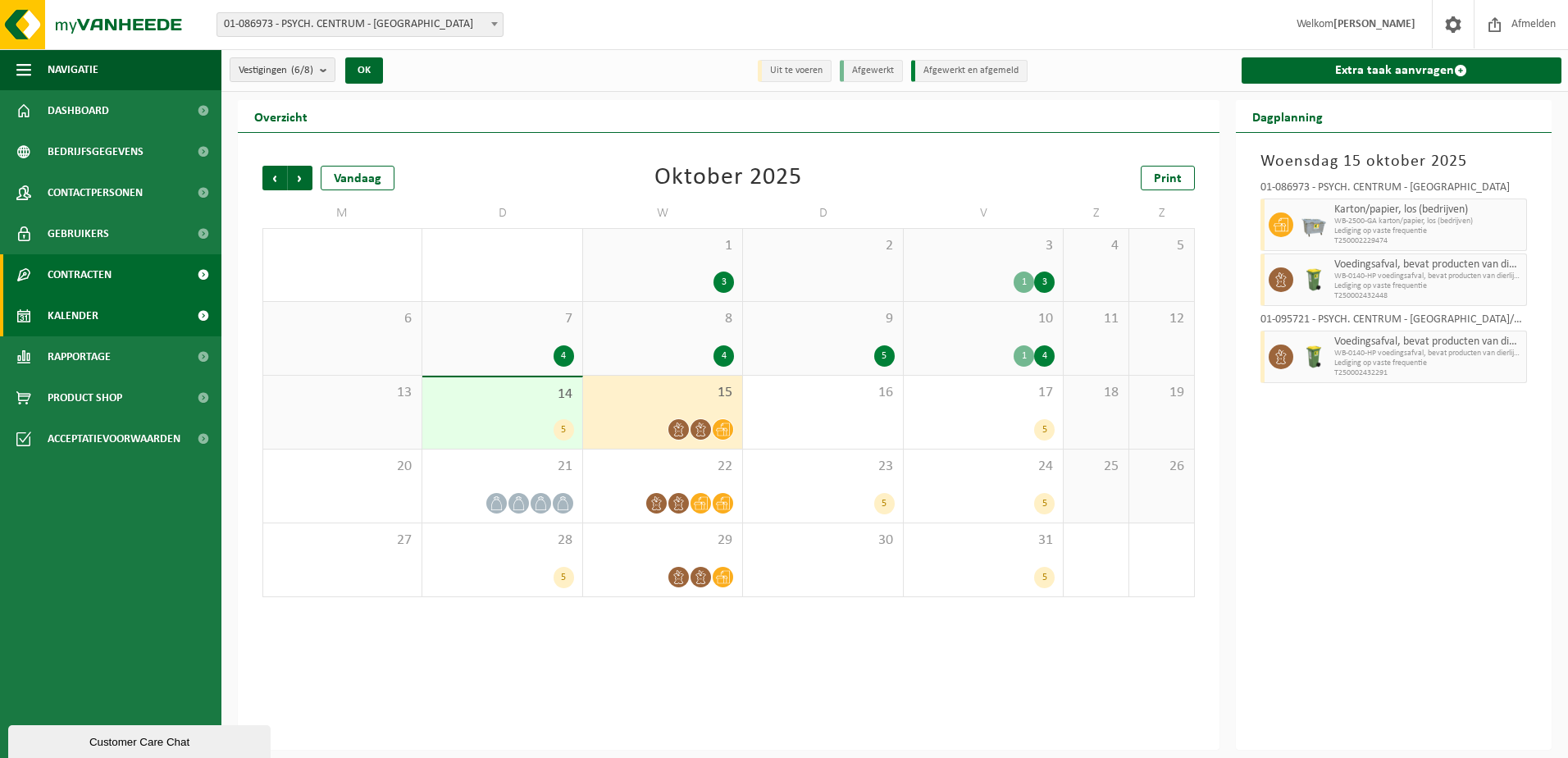
click at [99, 279] on span "Contracten" at bounding box center [80, 274] width 64 height 41
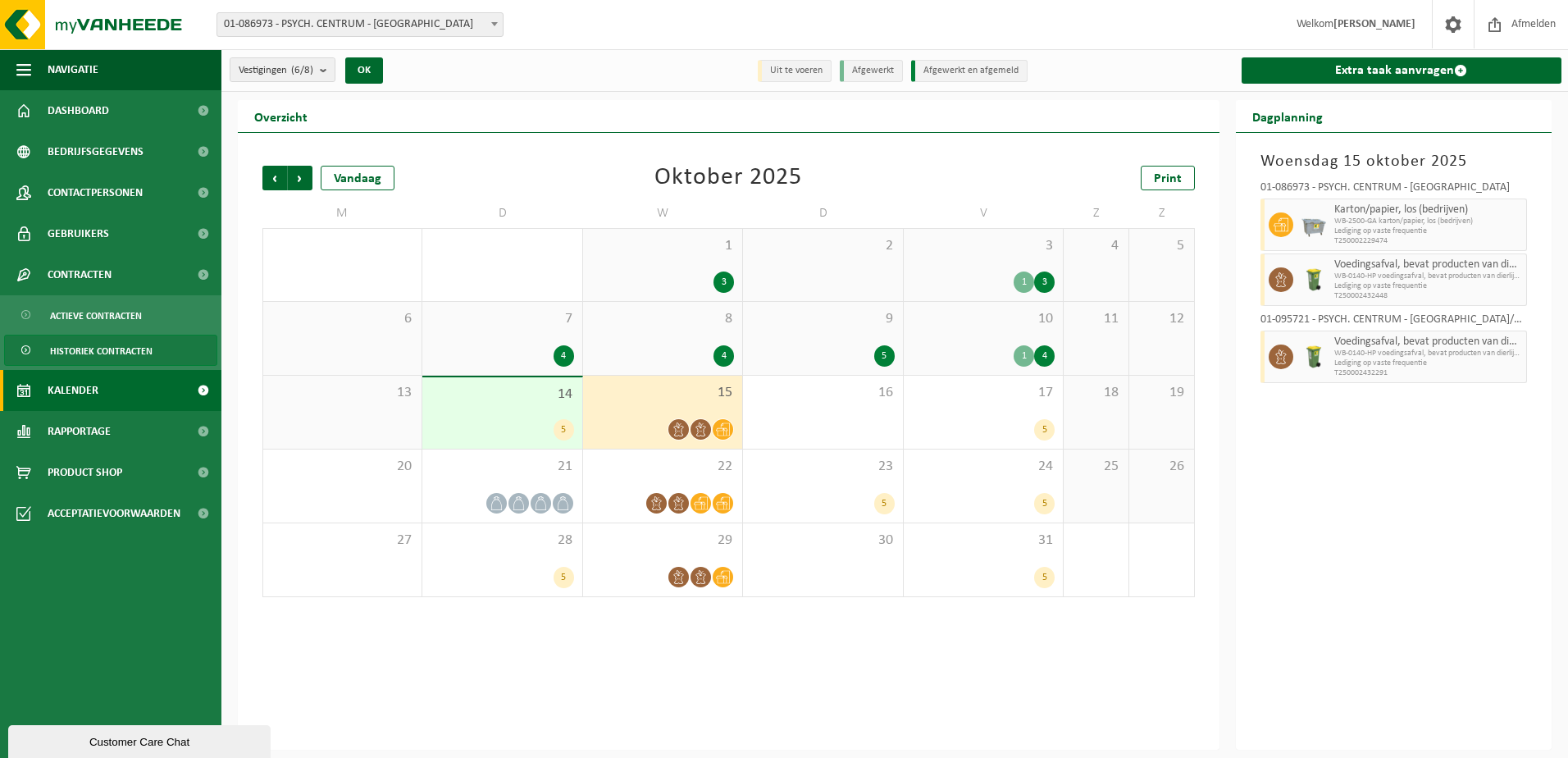
click at [82, 344] on span "Historiek contracten" at bounding box center [101, 350] width 103 height 31
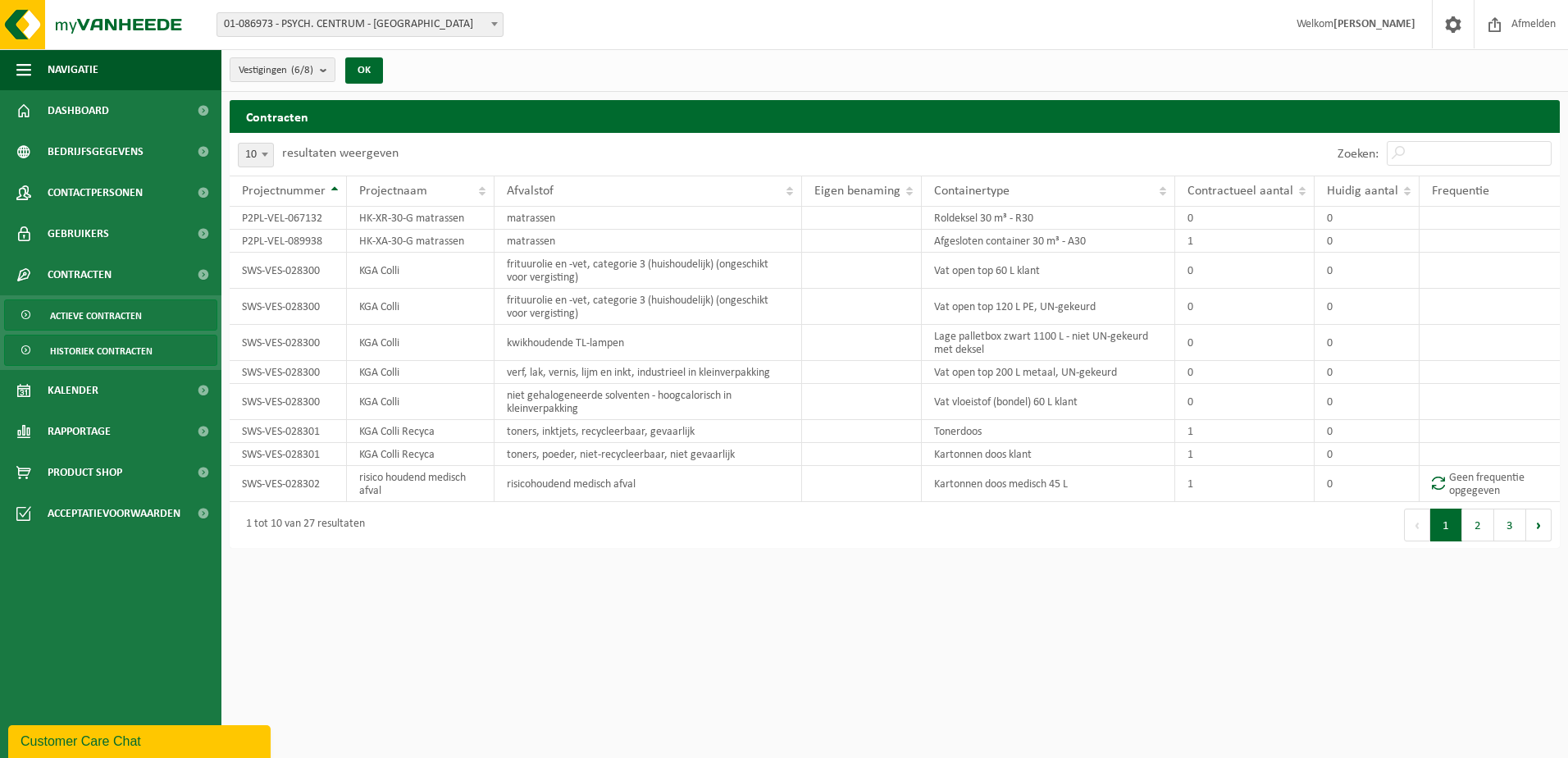
click at [94, 313] on span "Actieve contracten" at bounding box center [96, 315] width 92 height 31
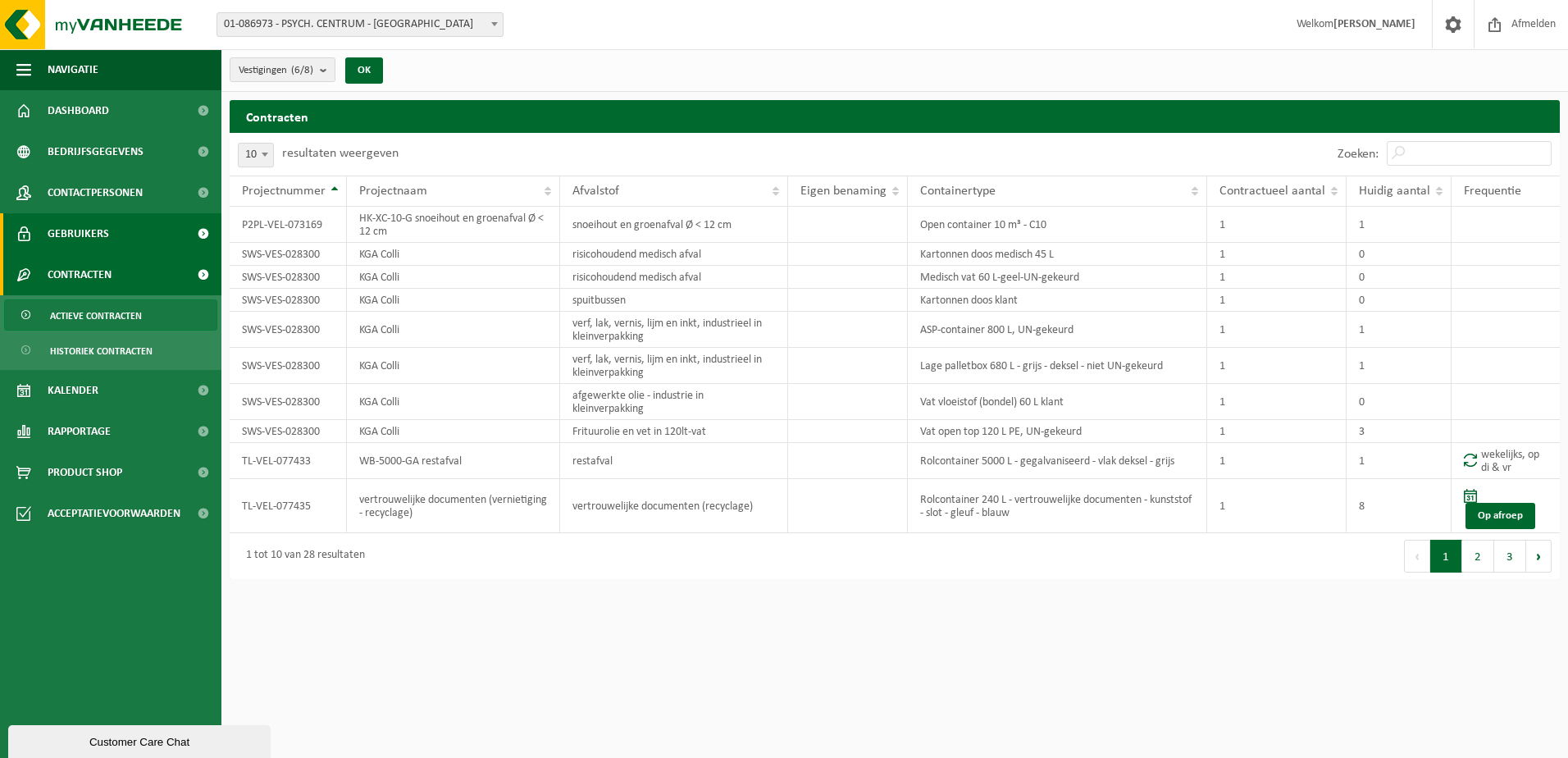
click at [87, 233] on span "Gebruikers" at bounding box center [79, 233] width 62 height 41
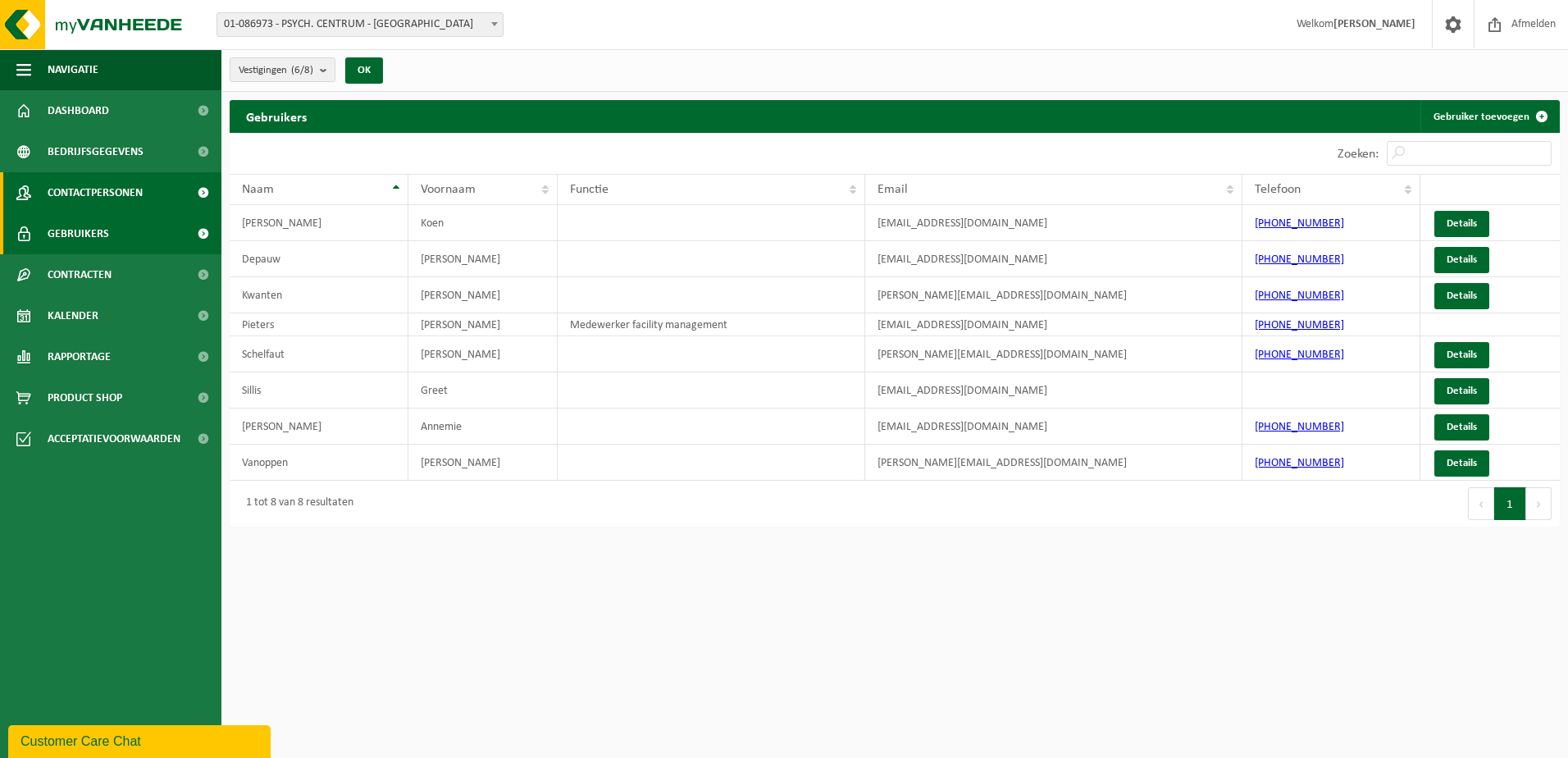
click at [91, 199] on span "Contactpersonen" at bounding box center [95, 192] width 95 height 41
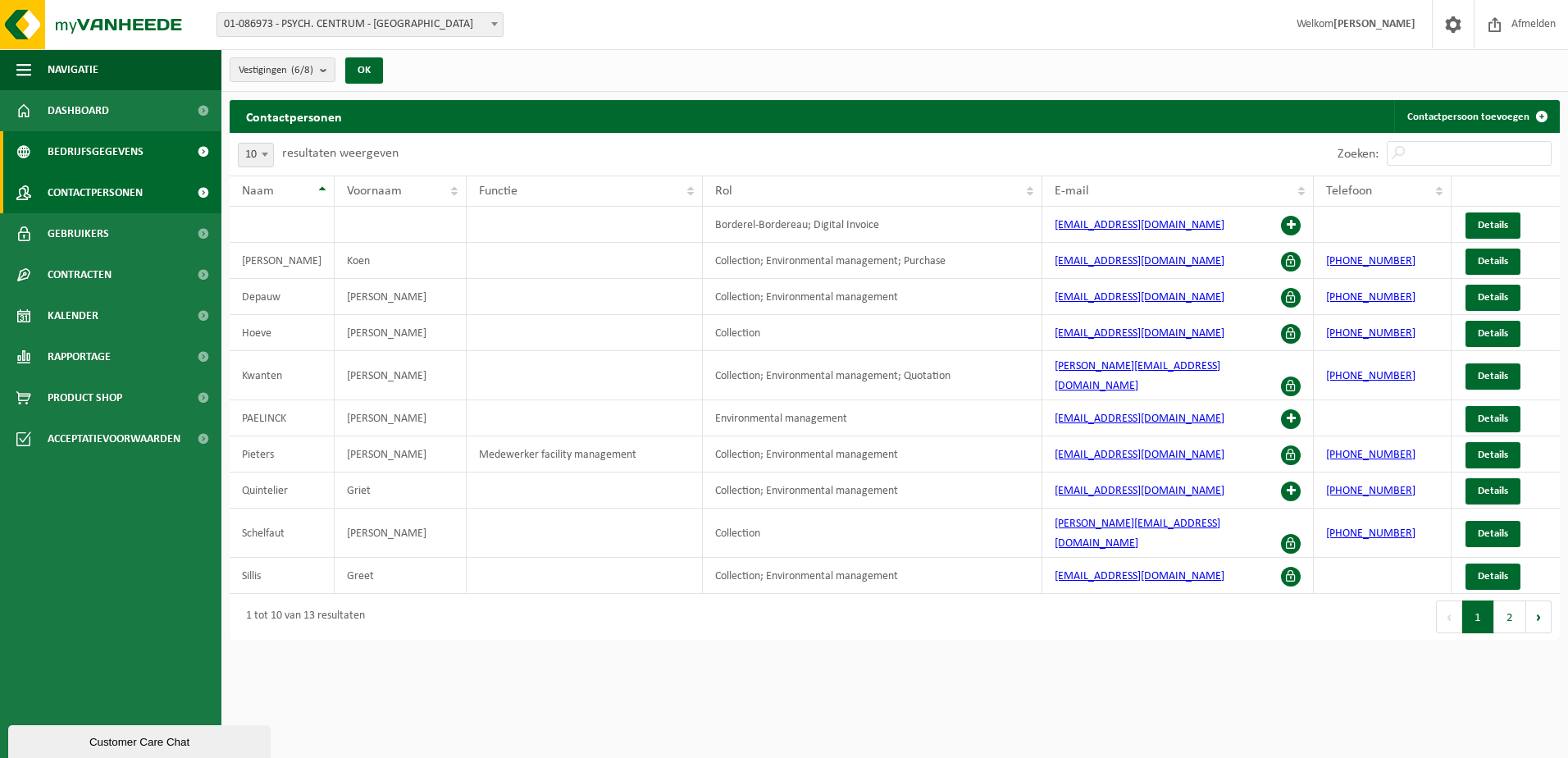
click at [84, 156] on span "Bedrijfsgegevens" at bounding box center [96, 152] width 96 height 41
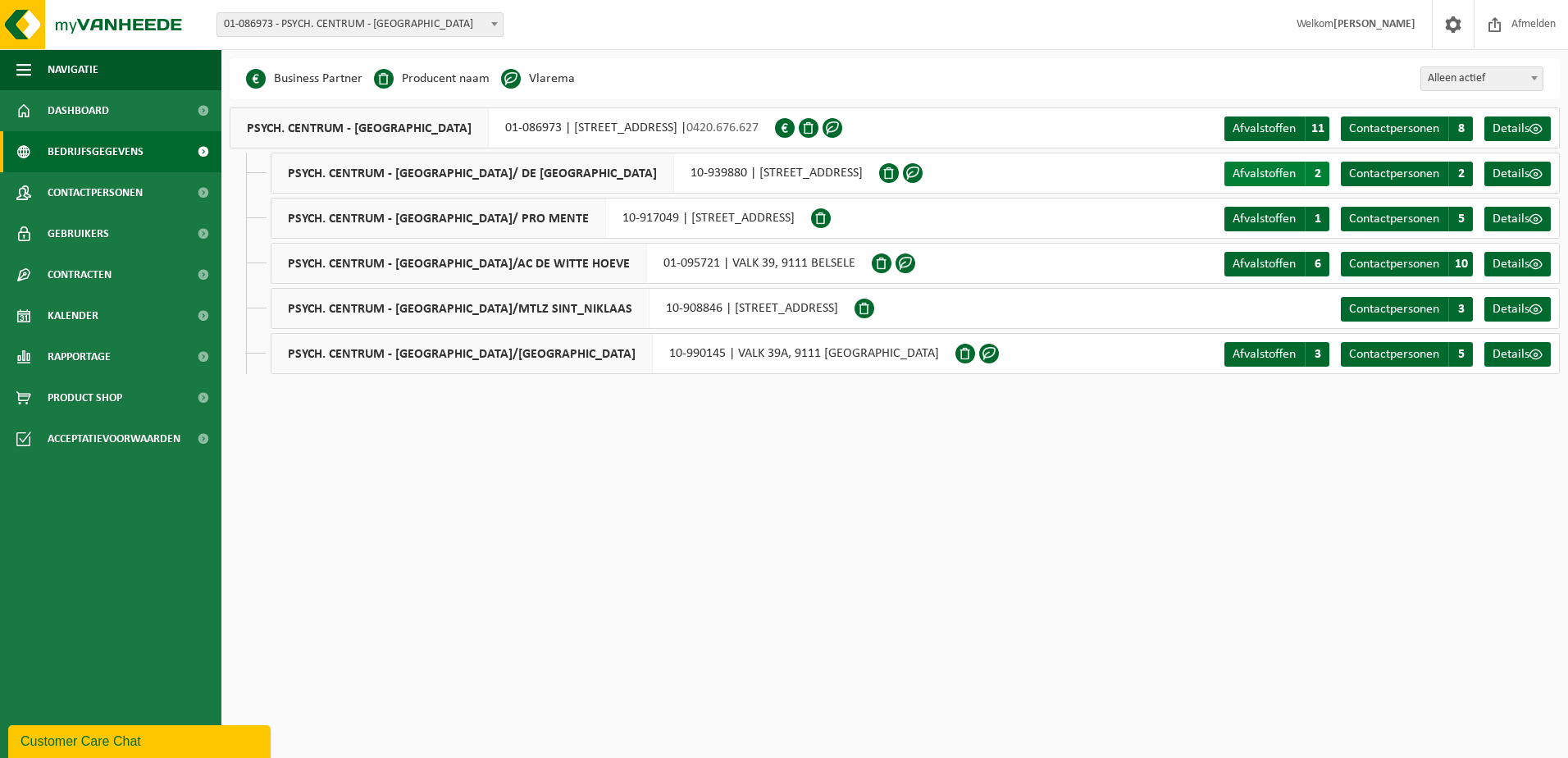
click at [1255, 176] on span "Afvalstoffen" at bounding box center [1264, 174] width 63 height 13
click at [1394, 180] on span "Contactpersonen" at bounding box center [1393, 174] width 90 height 13
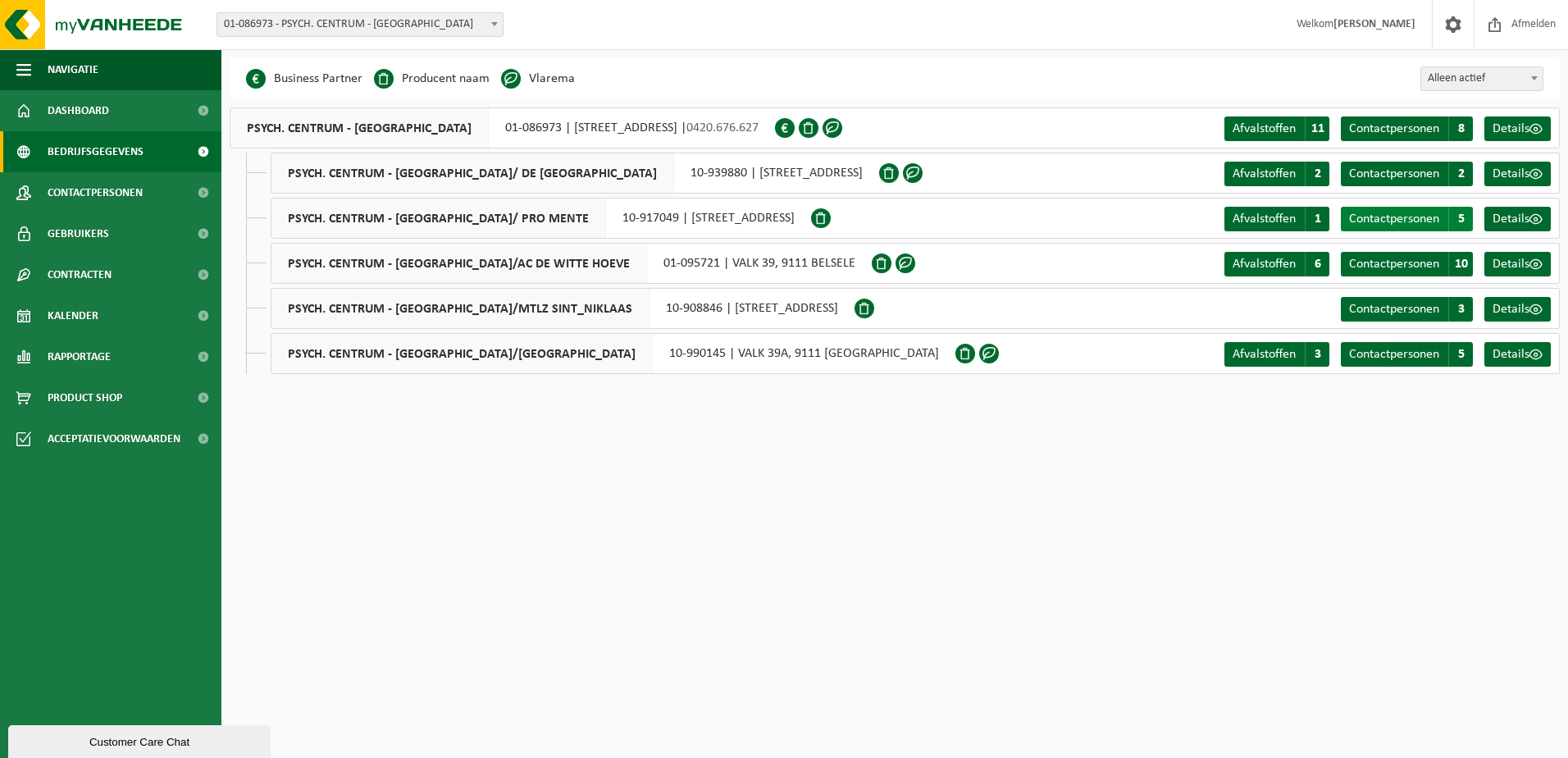
click at [1361, 216] on span "Contactpersonen" at bounding box center [1393, 218] width 90 height 13
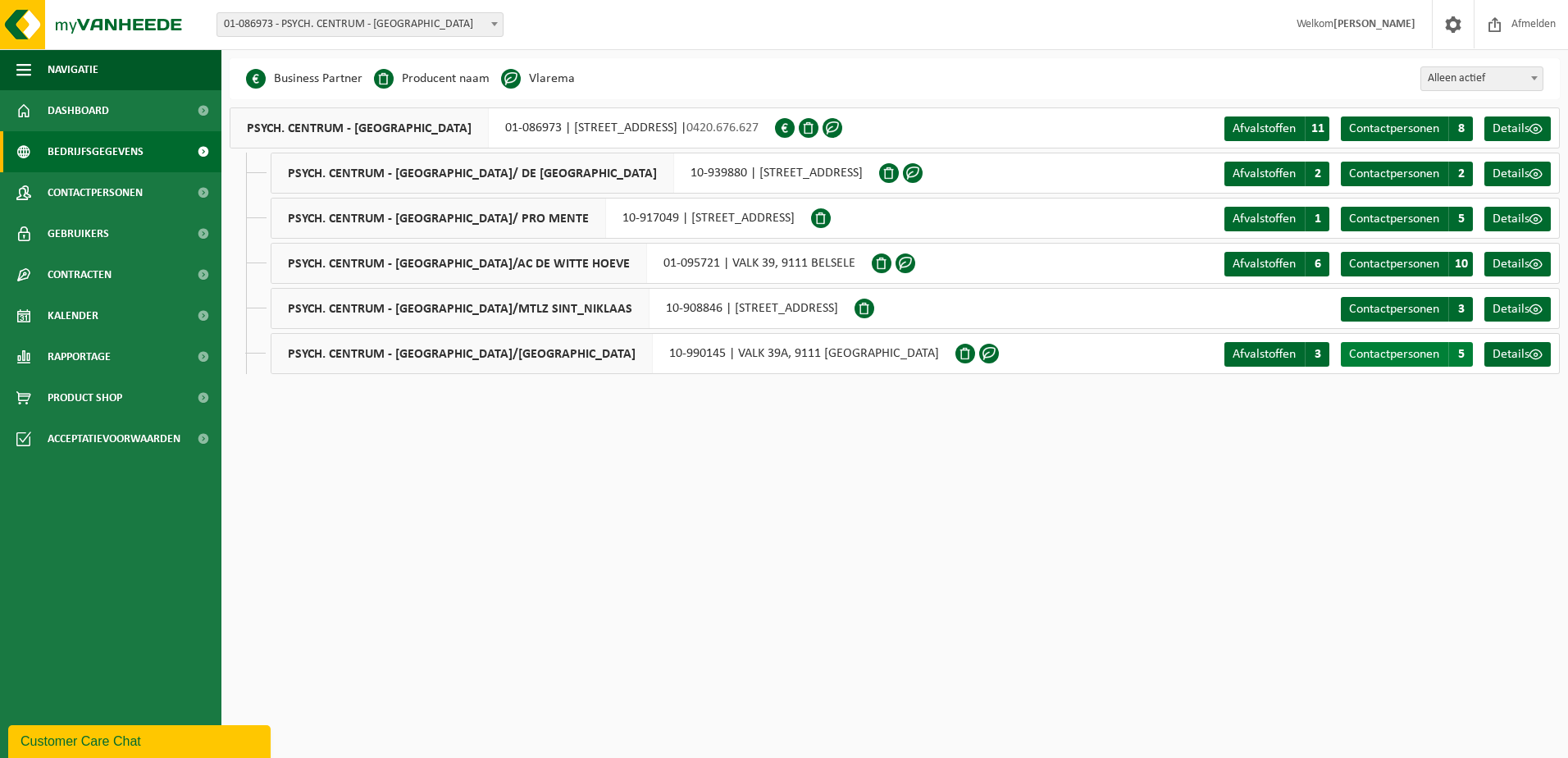
click at [1376, 353] on span "Contactpersonen" at bounding box center [1393, 354] width 90 height 13
click at [1256, 354] on span "Afvalstoffen" at bounding box center [1264, 354] width 63 height 13
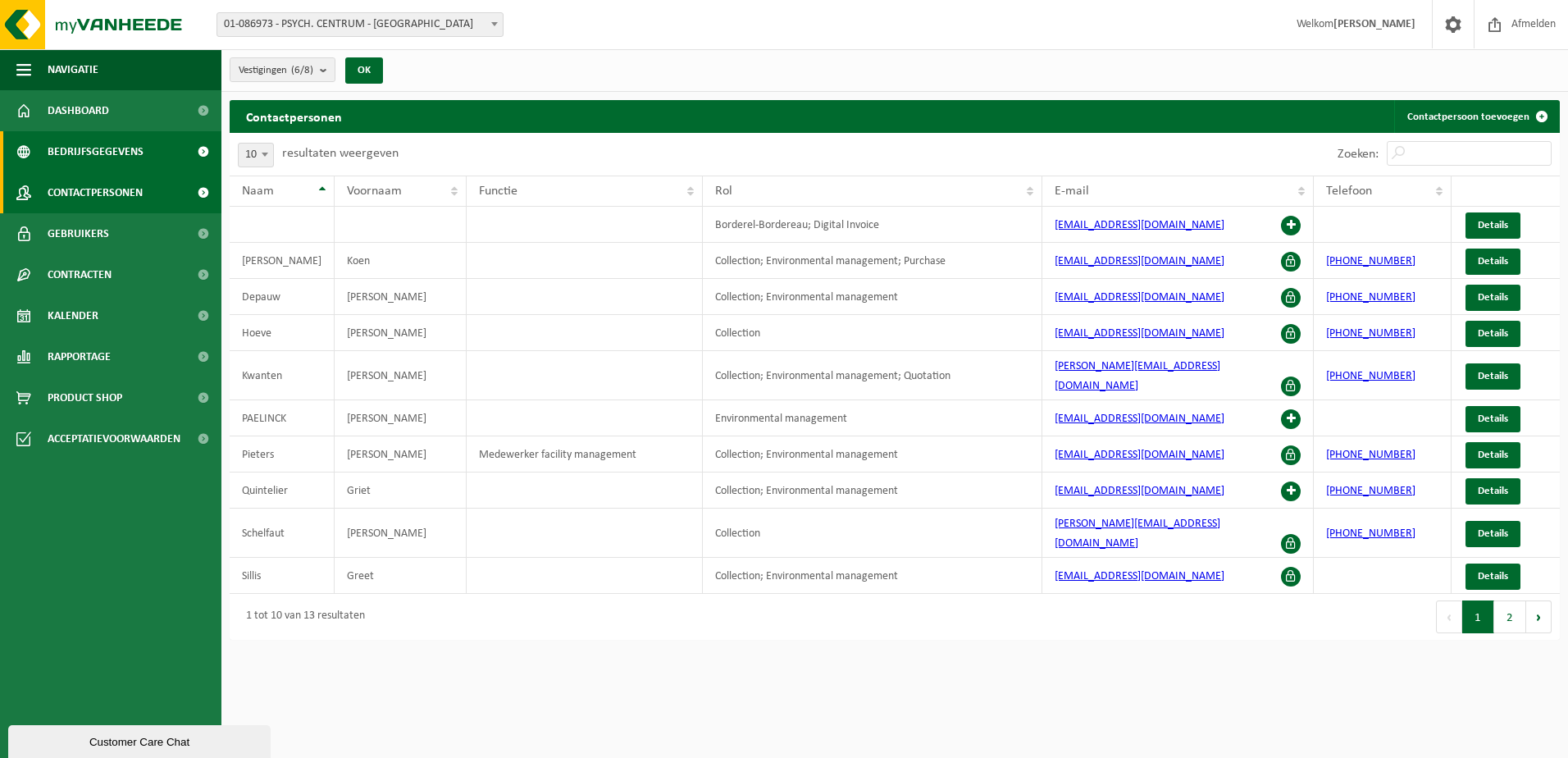
click at [90, 138] on span "Bedrijfsgegevens" at bounding box center [96, 152] width 96 height 41
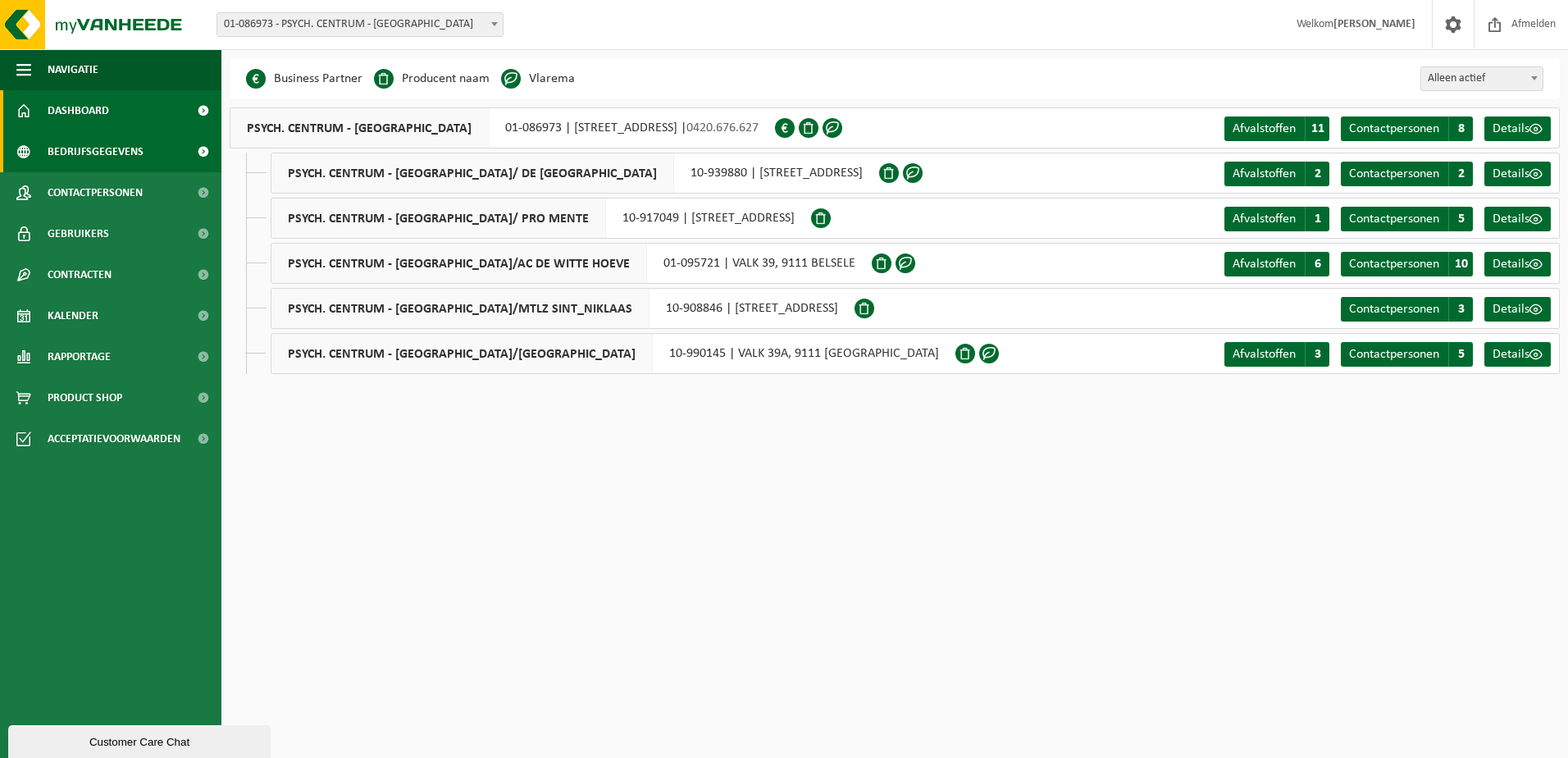
click at [90, 111] on span "Dashboard" at bounding box center [79, 110] width 62 height 41
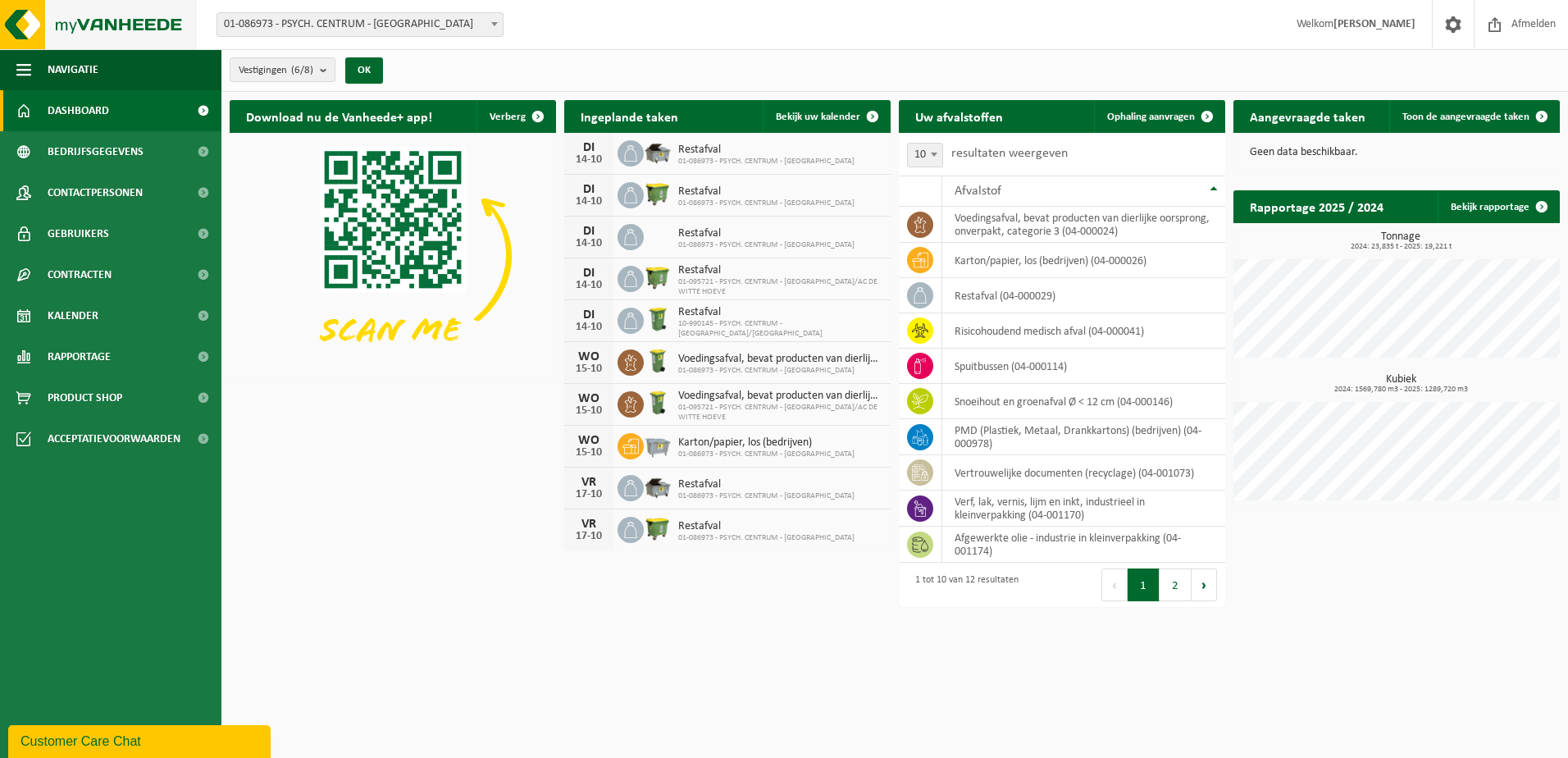
click at [85, 23] on img at bounding box center [98, 24] width 196 height 49
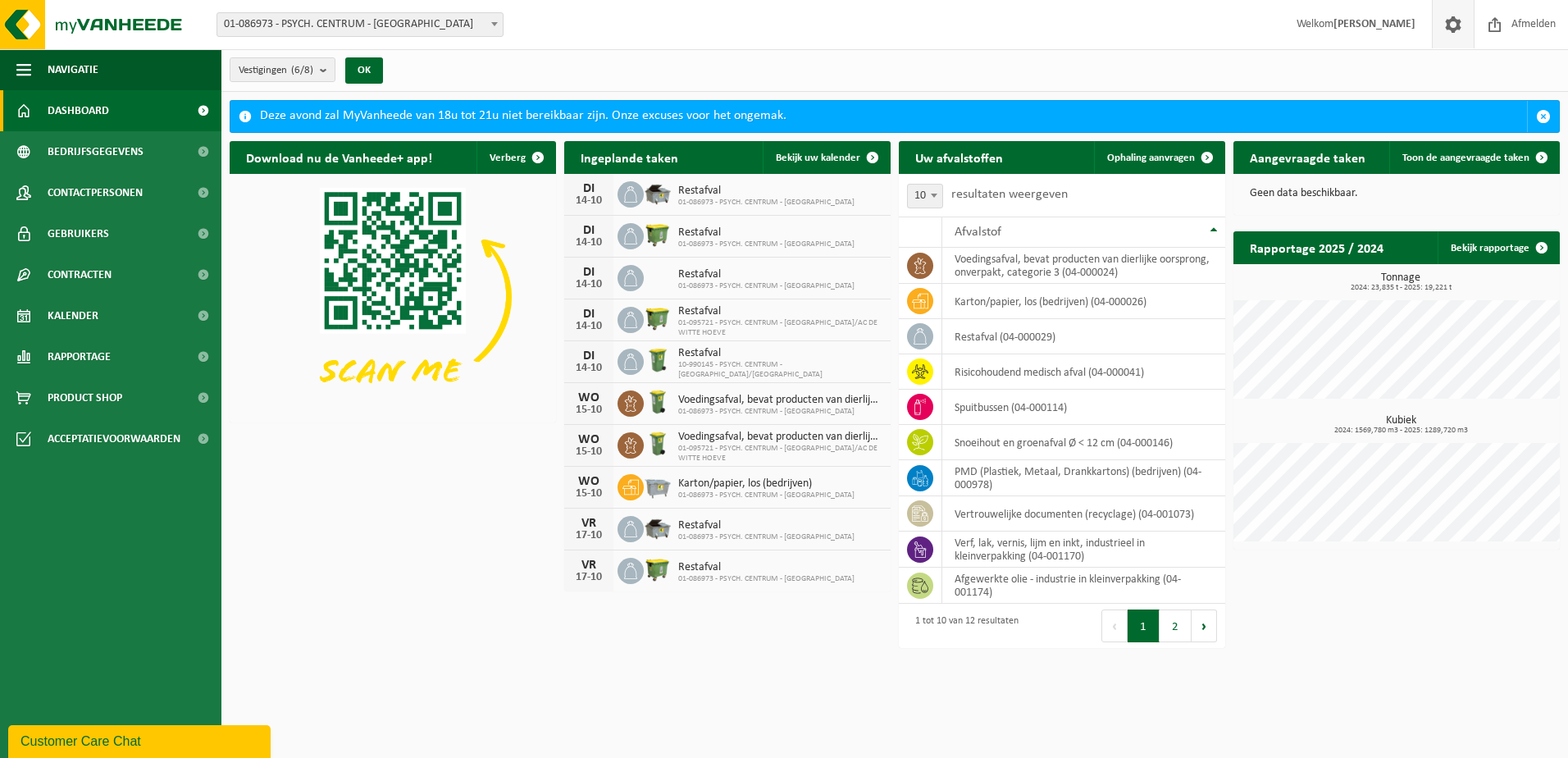
click at [1446, 25] on span at bounding box center [1452, 24] width 25 height 49
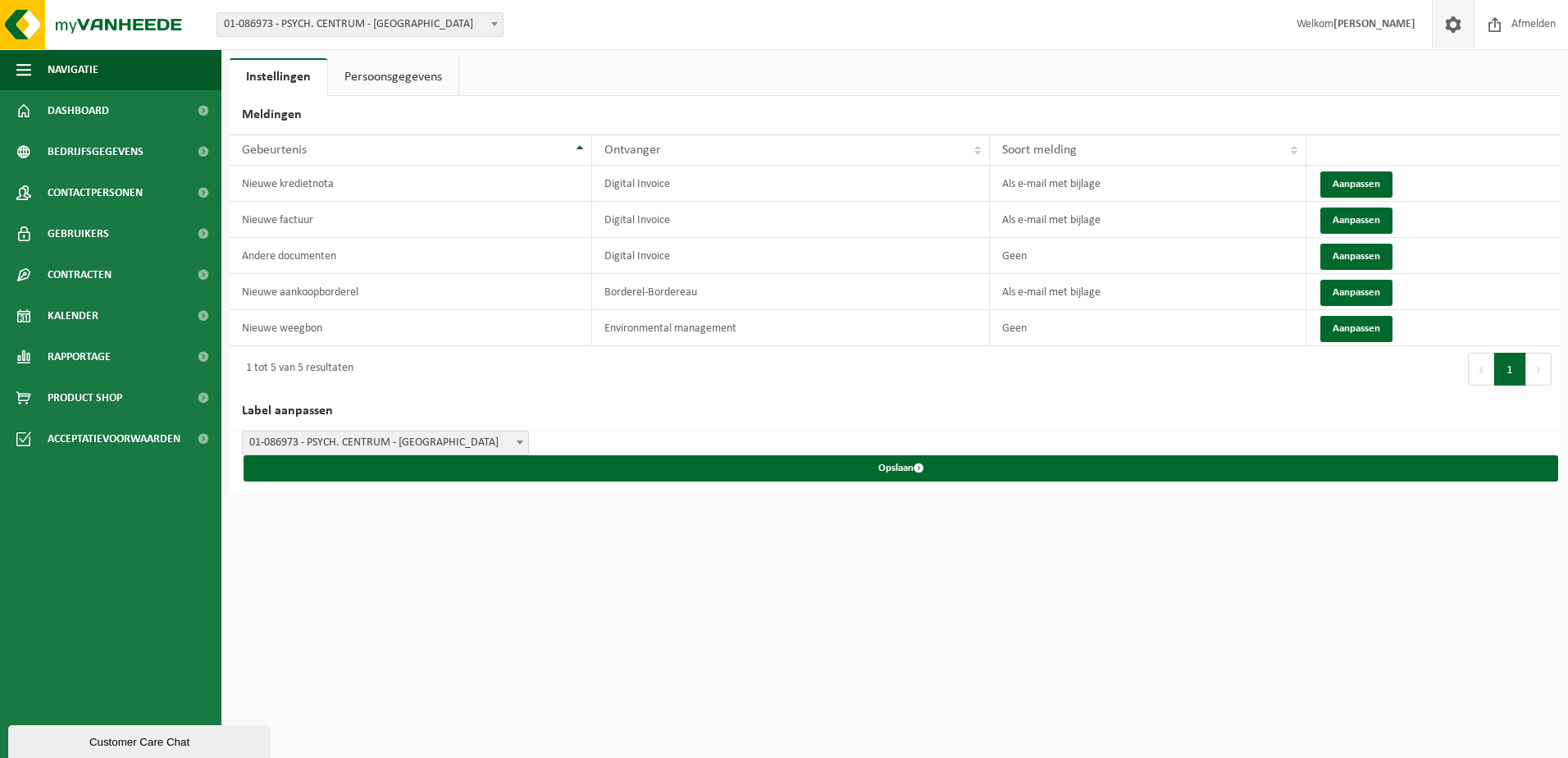
click at [1356, 26] on span "Welkom [PERSON_NAME]" at bounding box center [1356, 24] width 152 height 49
click at [1358, 26] on span "Welkom Tim Pieters" at bounding box center [1356, 24] width 152 height 49
click at [1450, 24] on span at bounding box center [1452, 24] width 25 height 49
click at [1507, 24] on span "Afmelden" at bounding box center [1533, 24] width 53 height 49
